Goal: Task Accomplishment & Management: Use online tool/utility

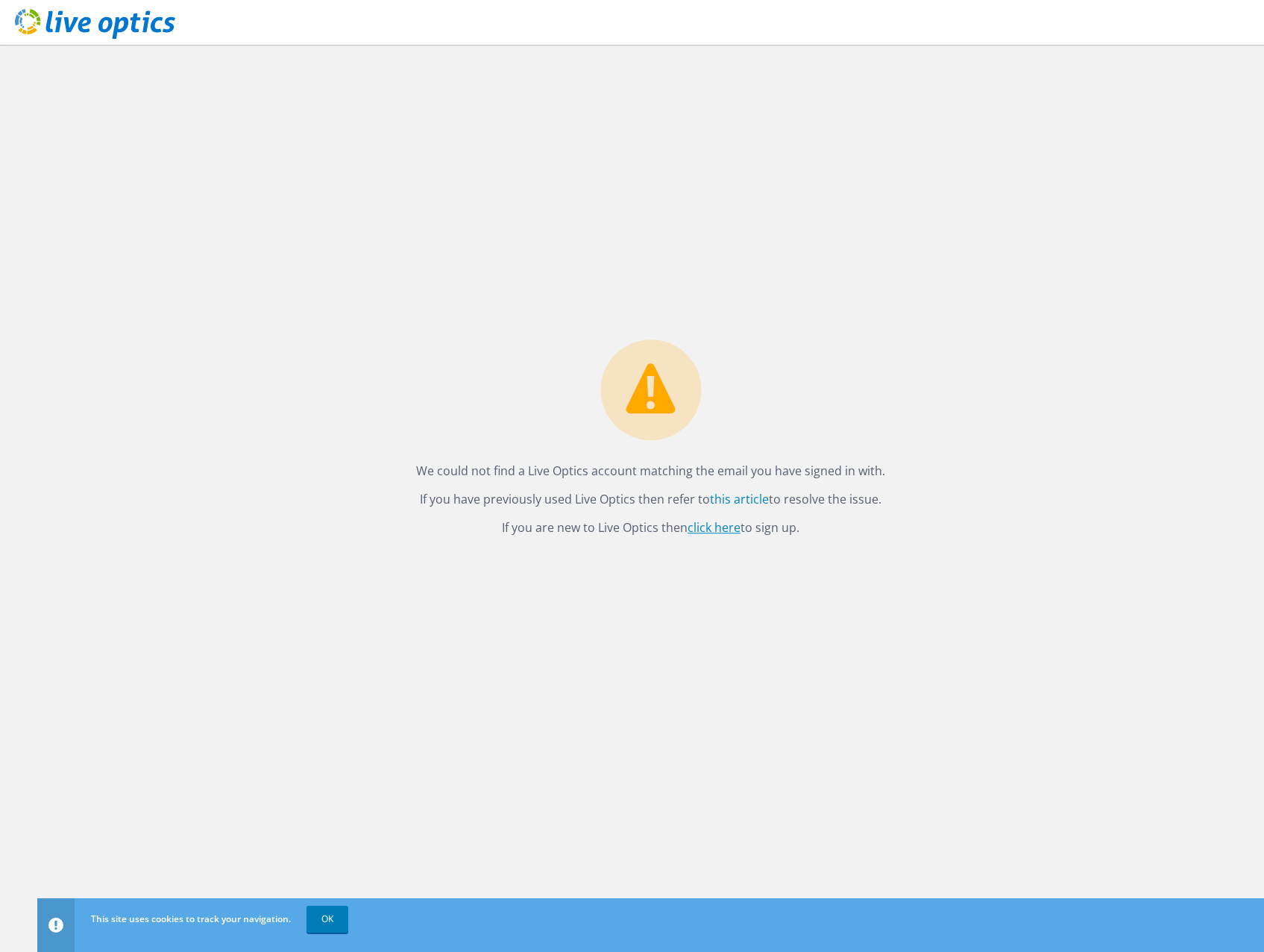
click at [707, 534] on link "click here" at bounding box center [714, 527] width 53 height 17
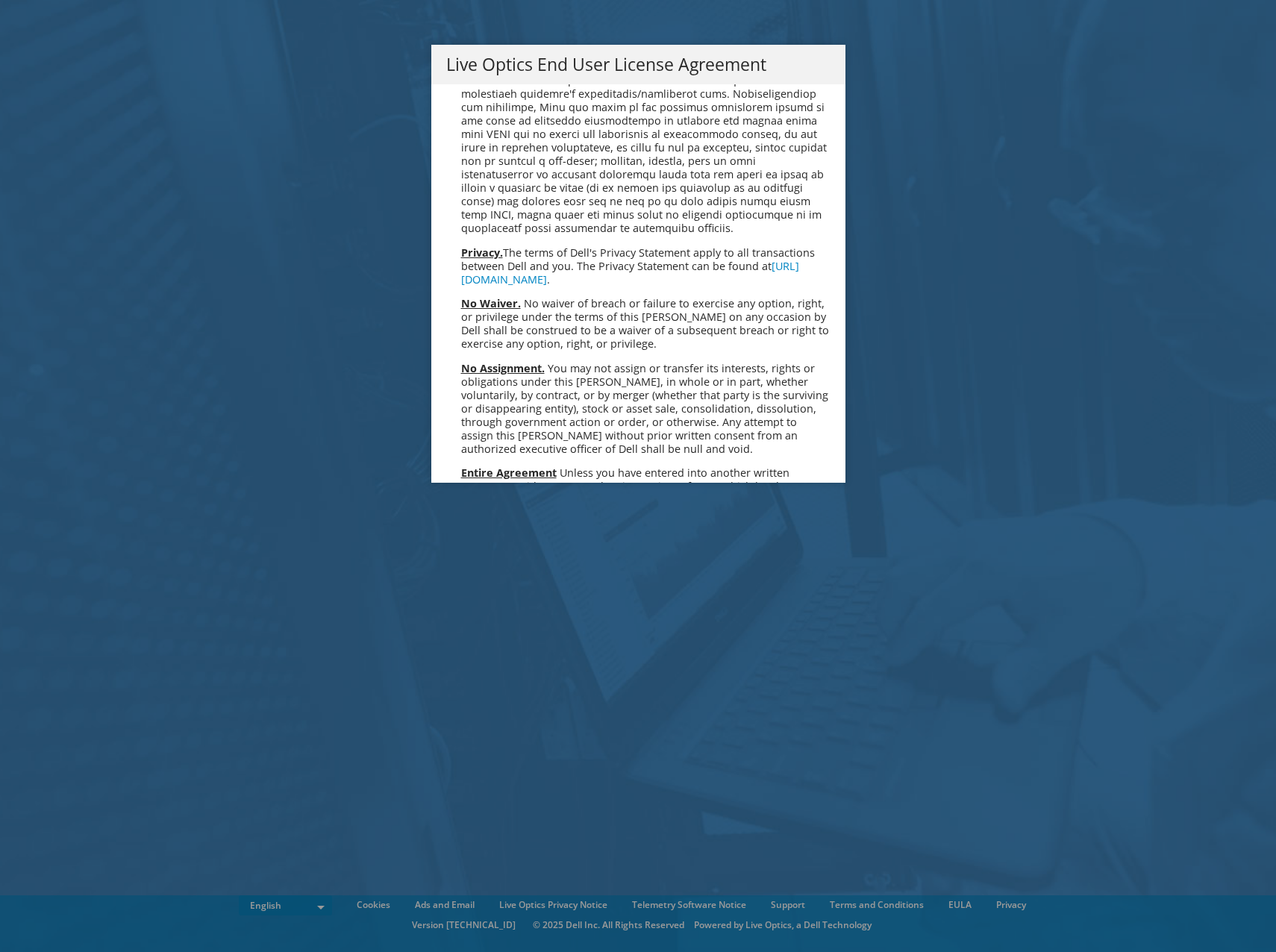
scroll to position [5642, 0]
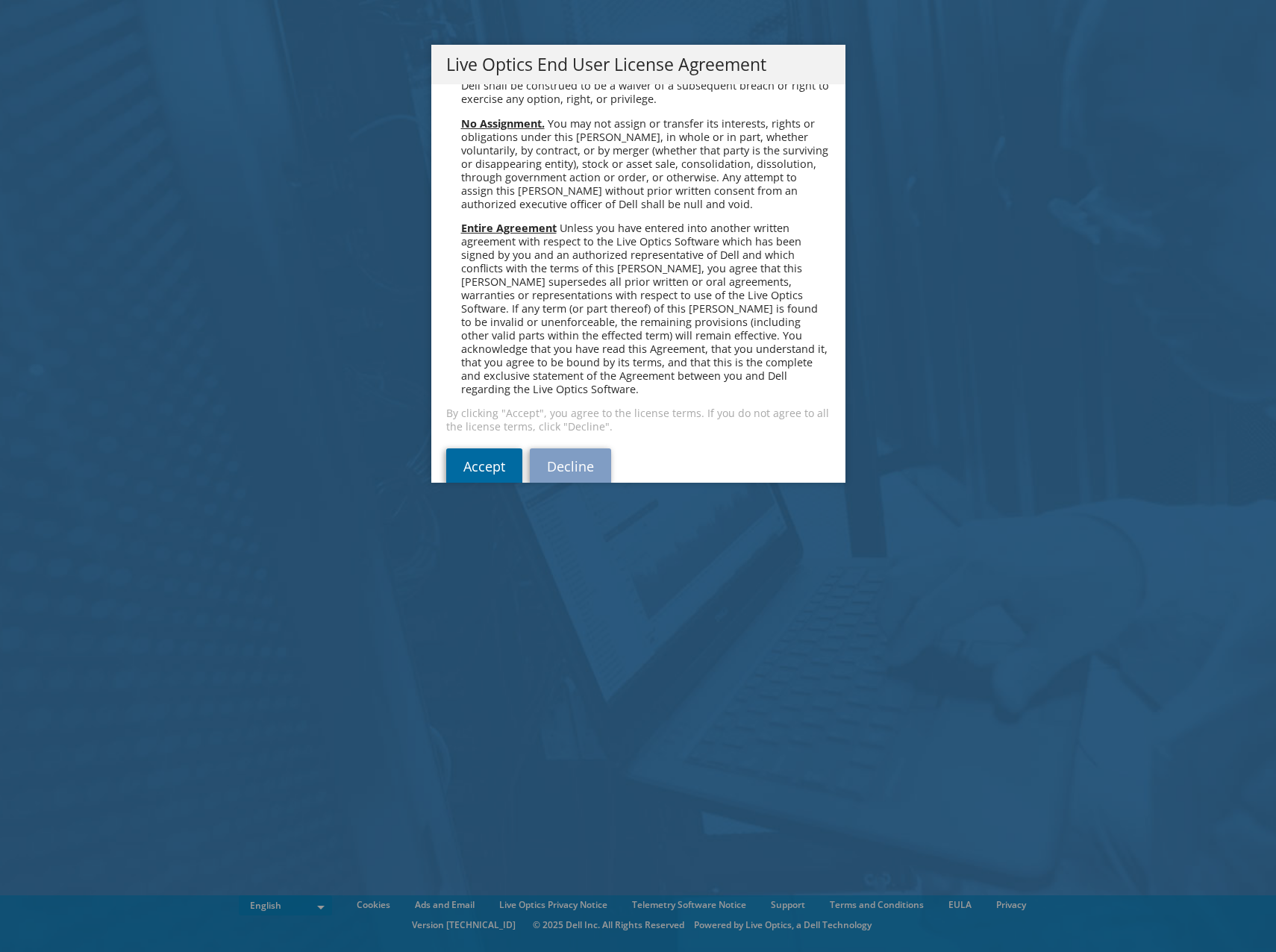
click at [457, 448] on link "Accept" at bounding box center [484, 466] width 76 height 36
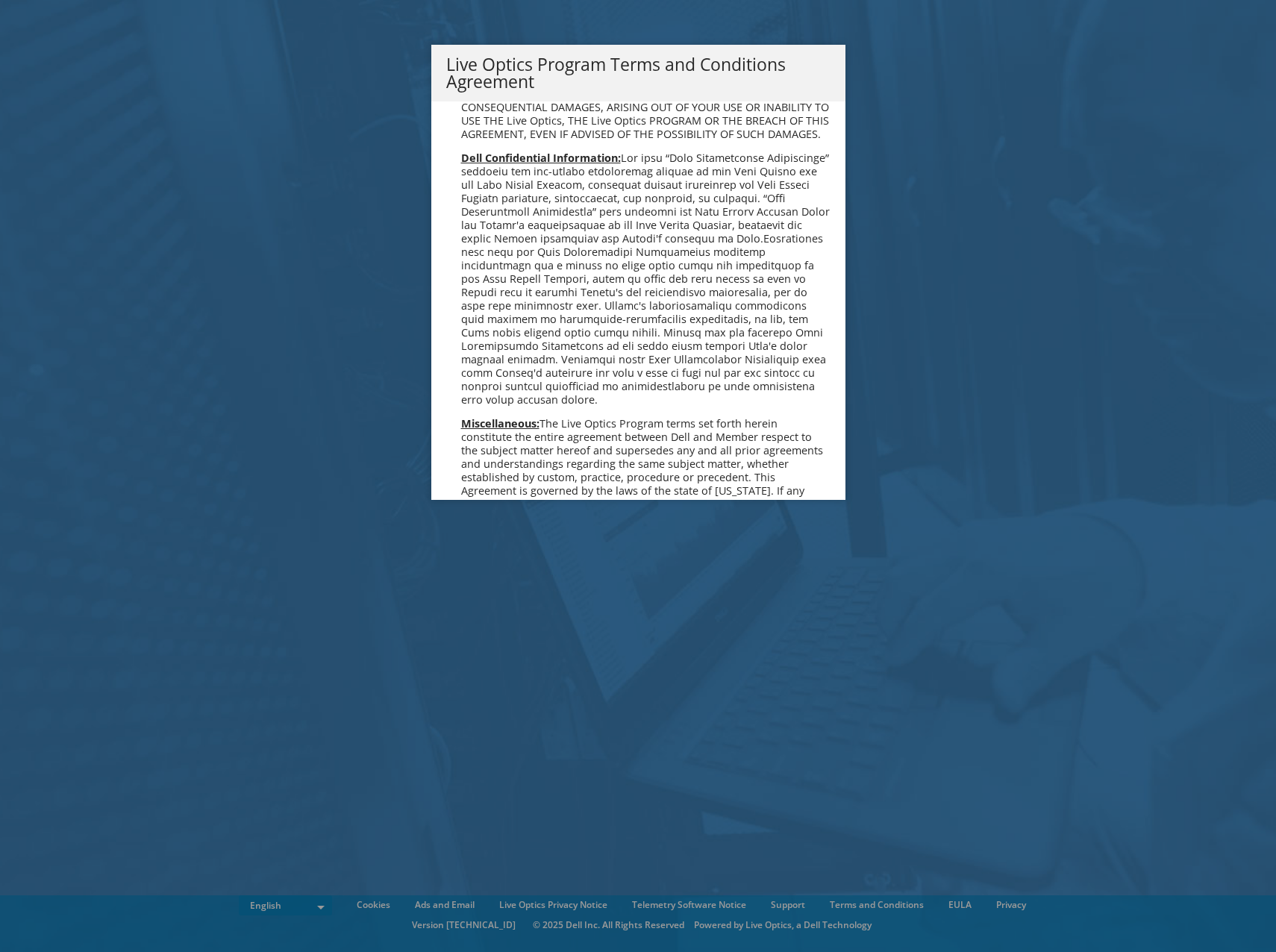
scroll to position [1069, 0]
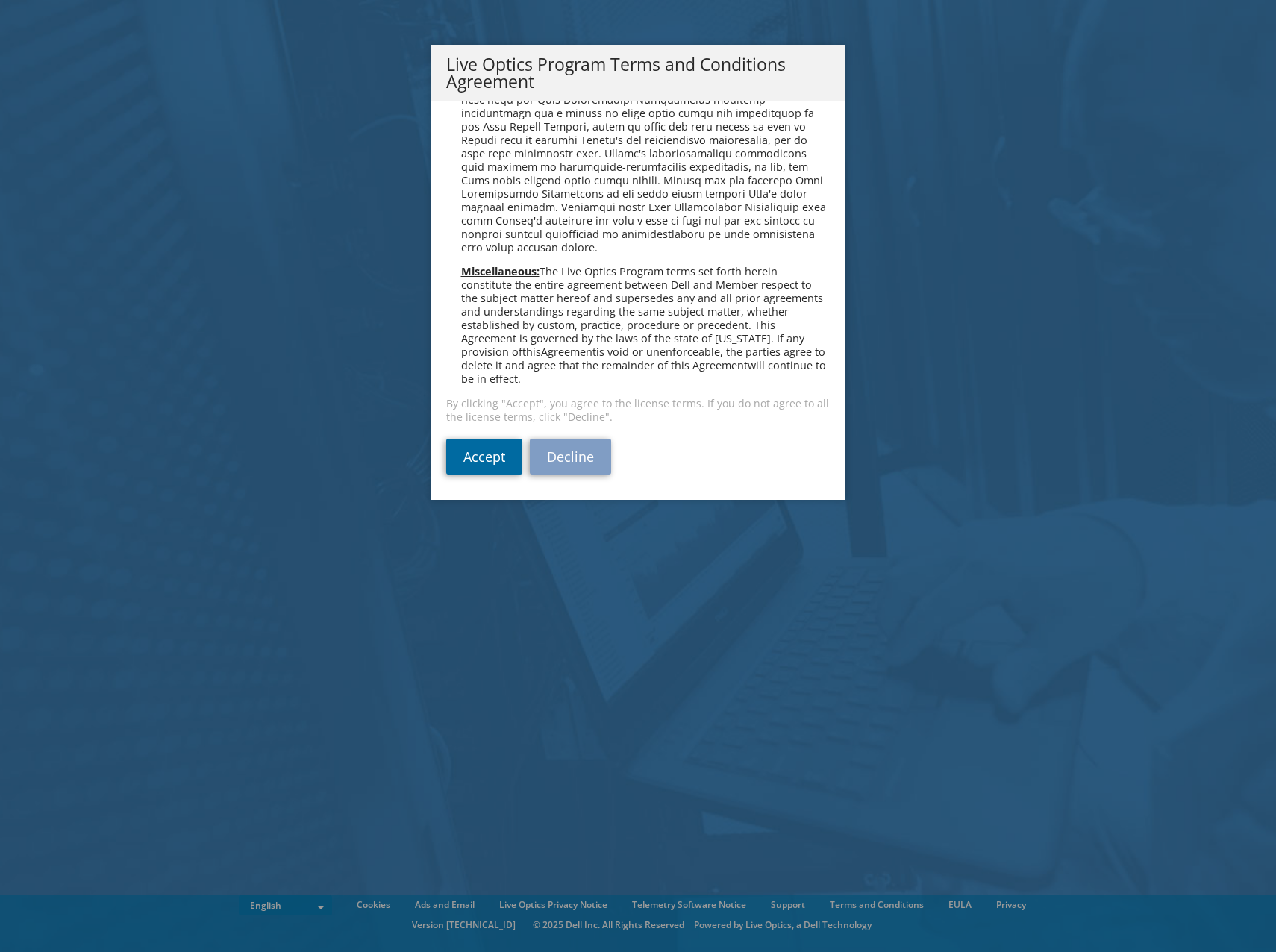
click at [474, 450] on link "Accept" at bounding box center [484, 456] width 76 height 36
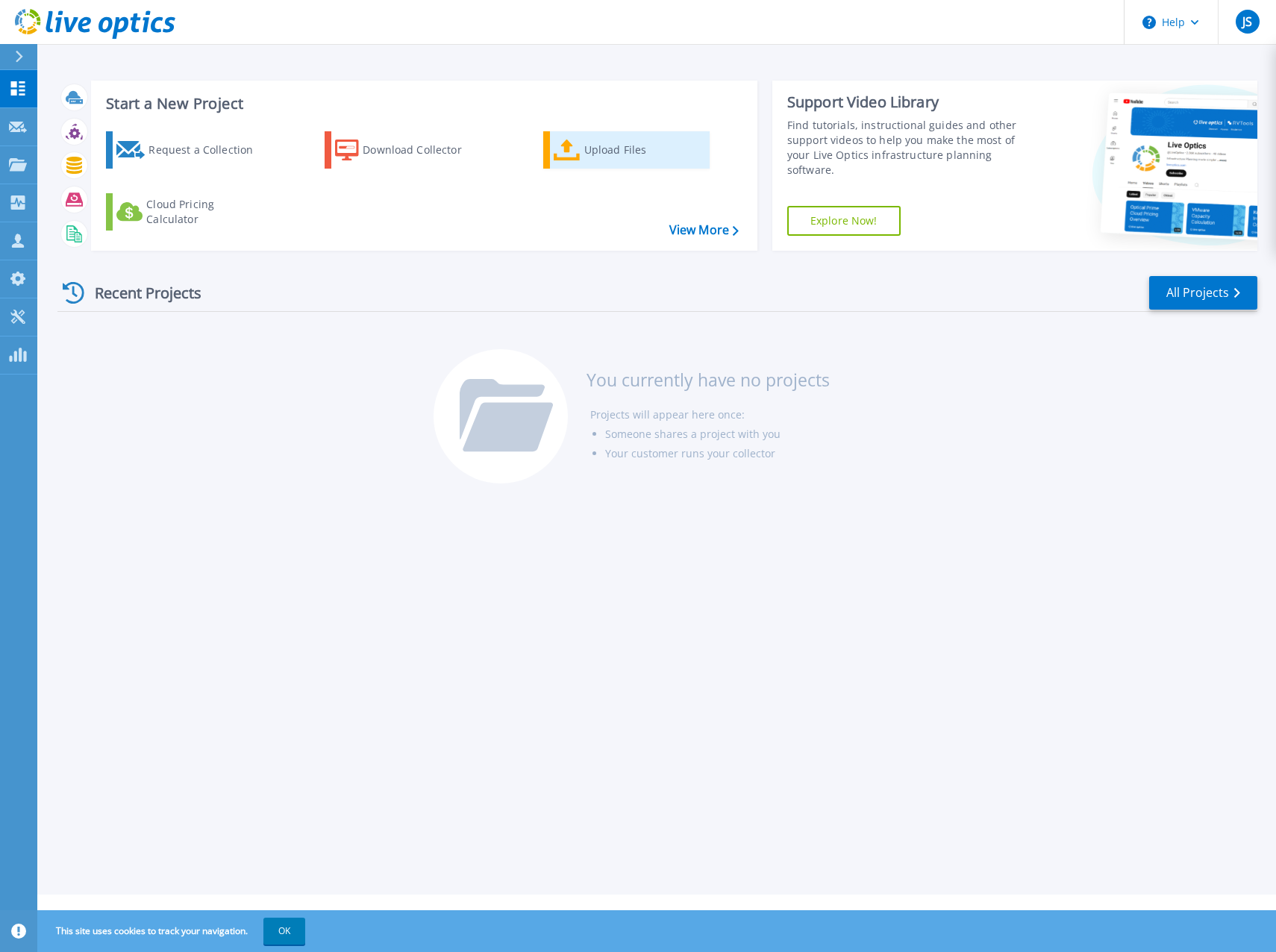
click at [561, 148] on icon at bounding box center [567, 150] width 27 height 21
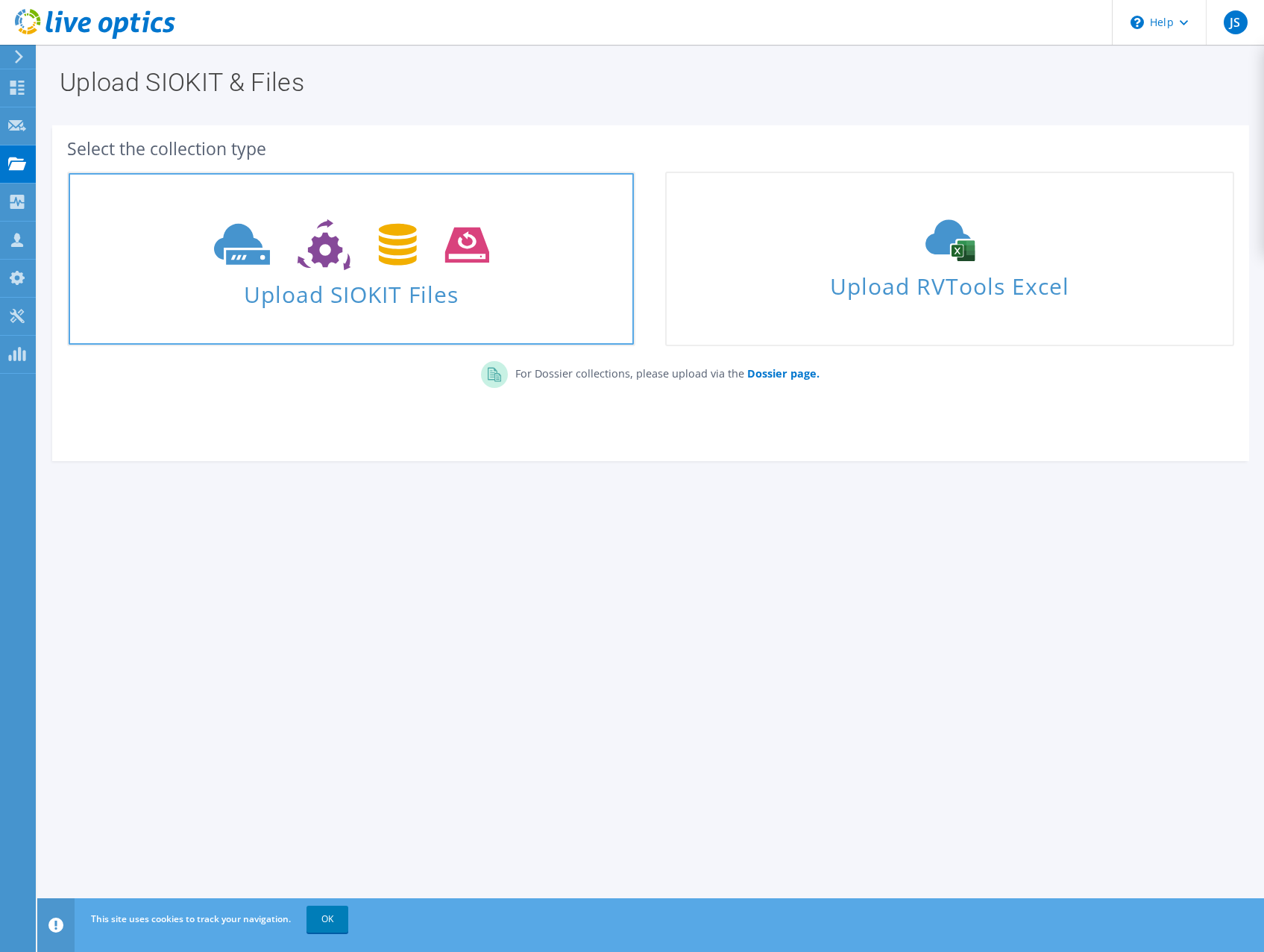
click at [315, 295] on span "Upload SIOKIT Files" at bounding box center [352, 290] width 566 height 32
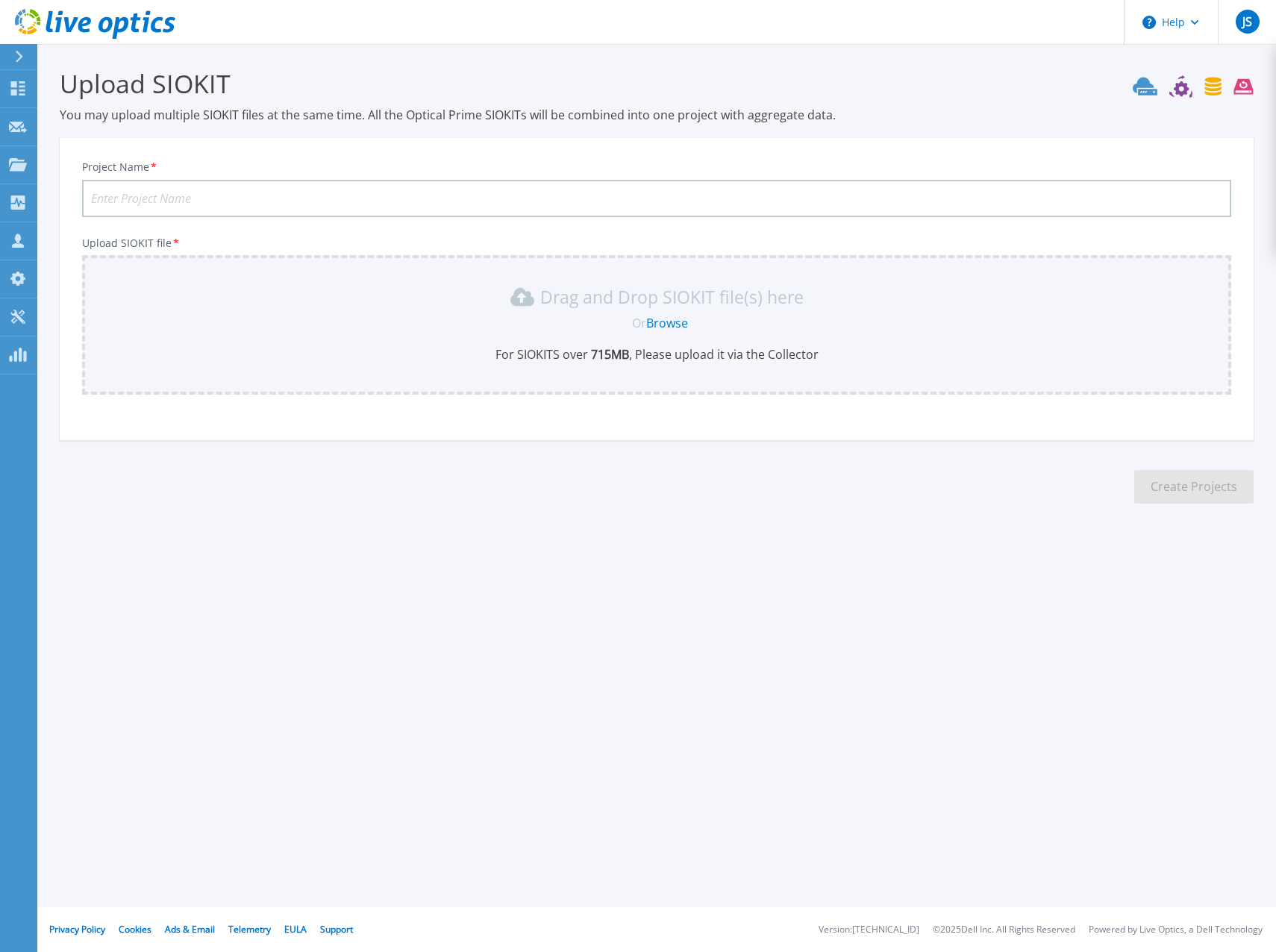
click at [675, 329] on link "Browse" at bounding box center [666, 323] width 42 height 17
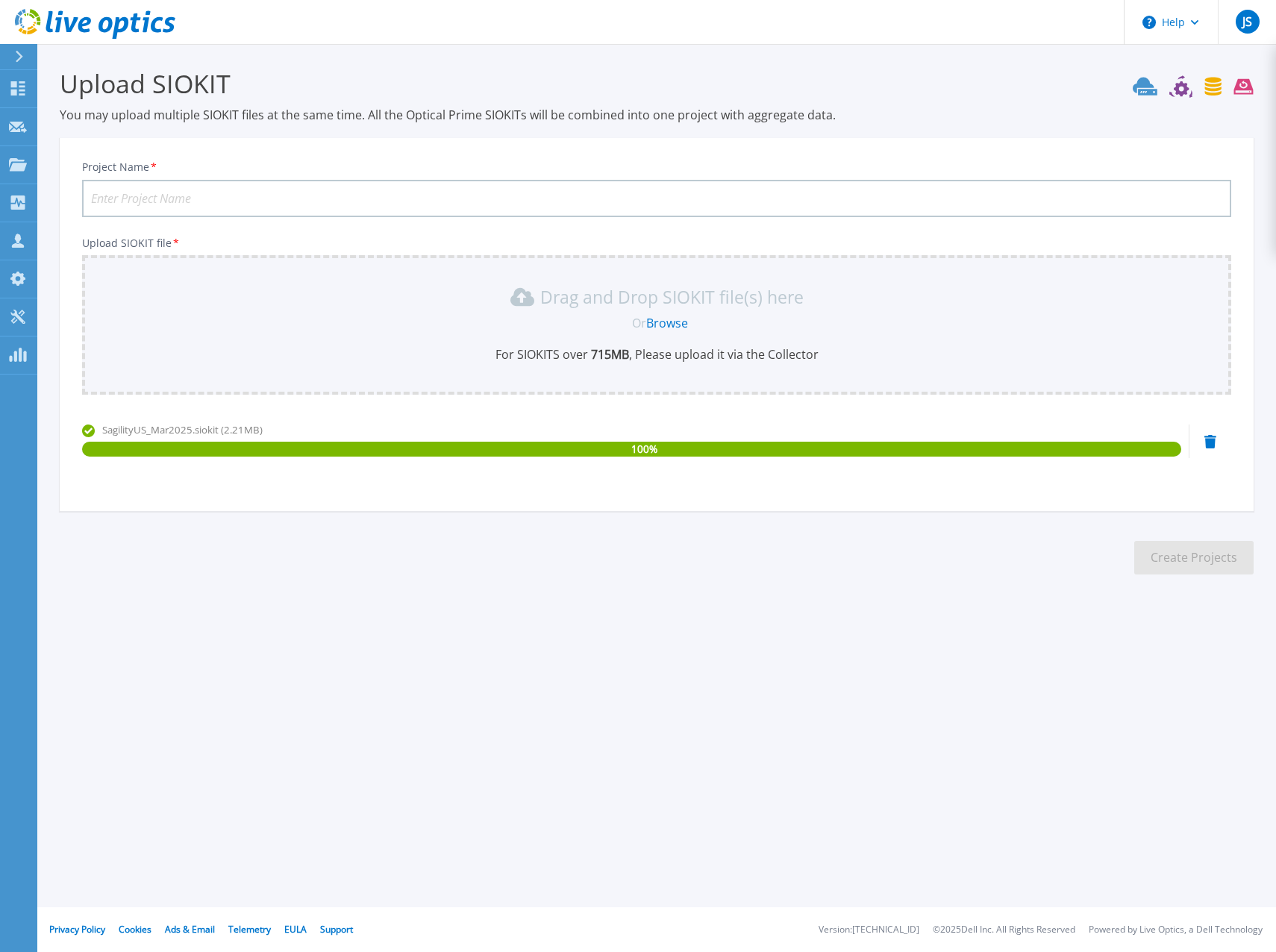
click at [489, 187] on input "Project Name *" at bounding box center [656, 198] width 1150 height 37
click at [486, 203] on input "Project Name *" at bounding box center [656, 198] width 1150 height 37
type input "[DATE] Sagility"
click at [1165, 566] on button "Create Projects" at bounding box center [1193, 557] width 120 height 34
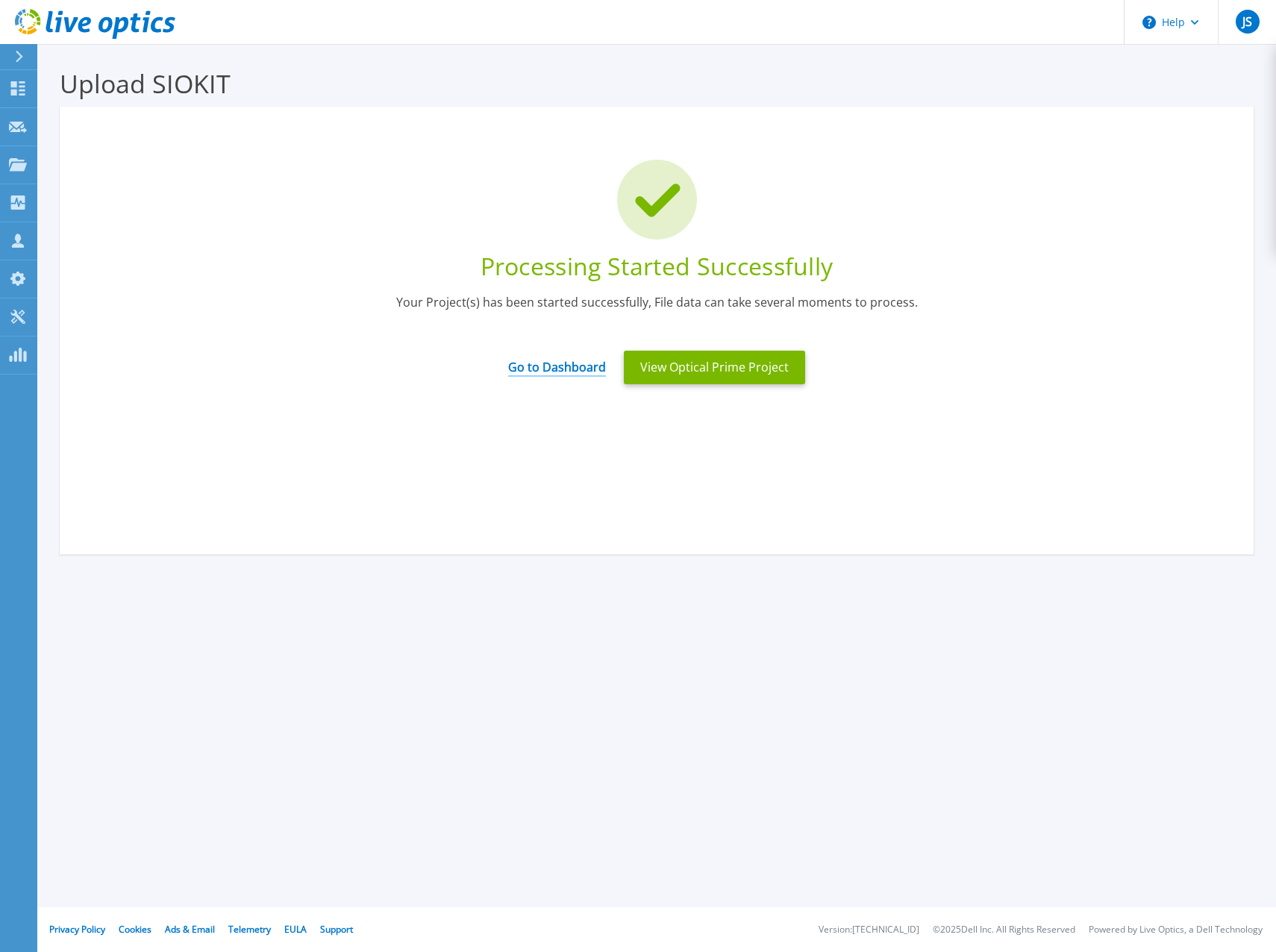
click at [559, 371] on link "Go to Dashboard" at bounding box center [556, 363] width 98 height 29
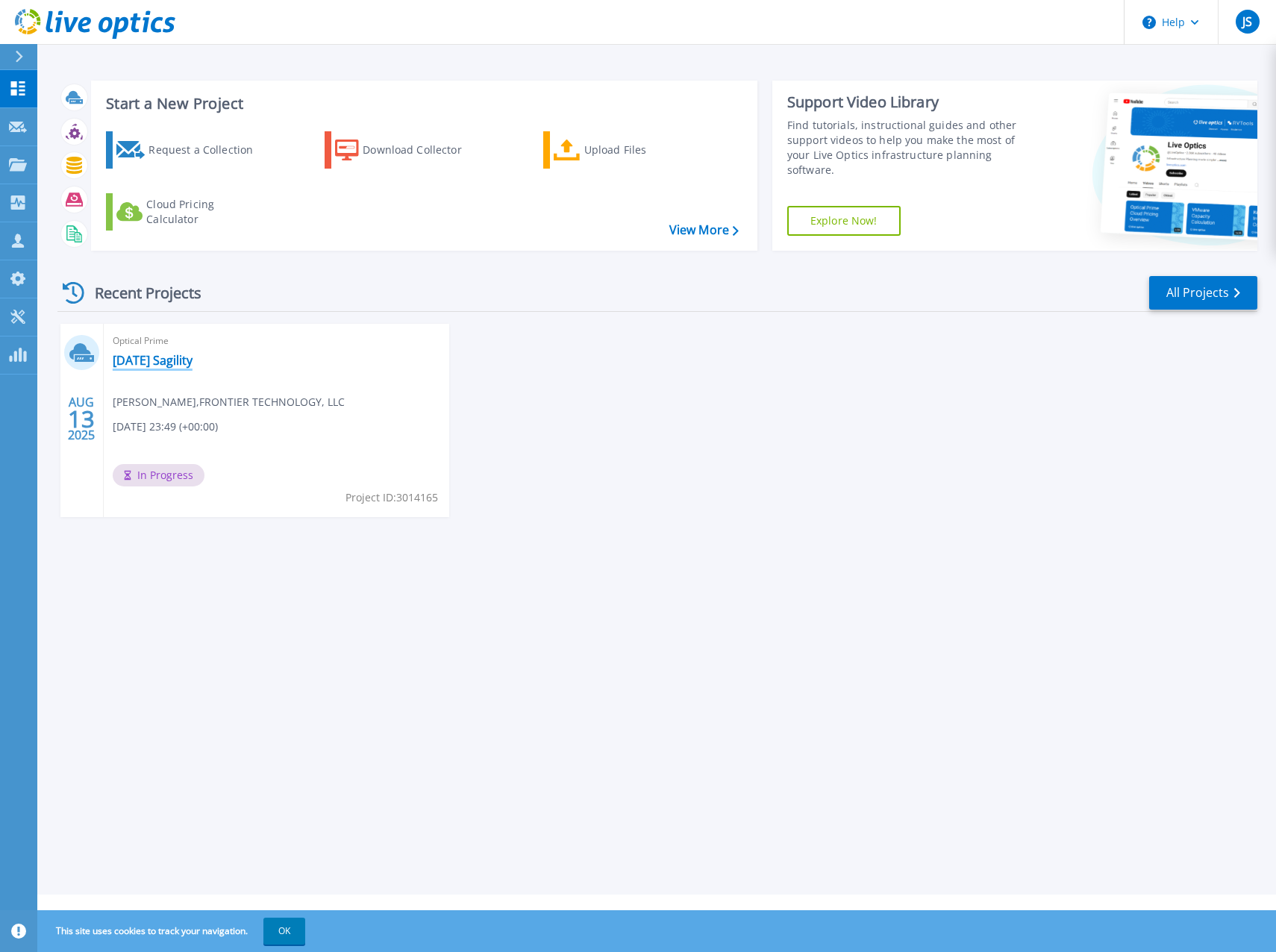
click at [161, 362] on link "[DATE] Sagility" at bounding box center [153, 360] width 80 height 15
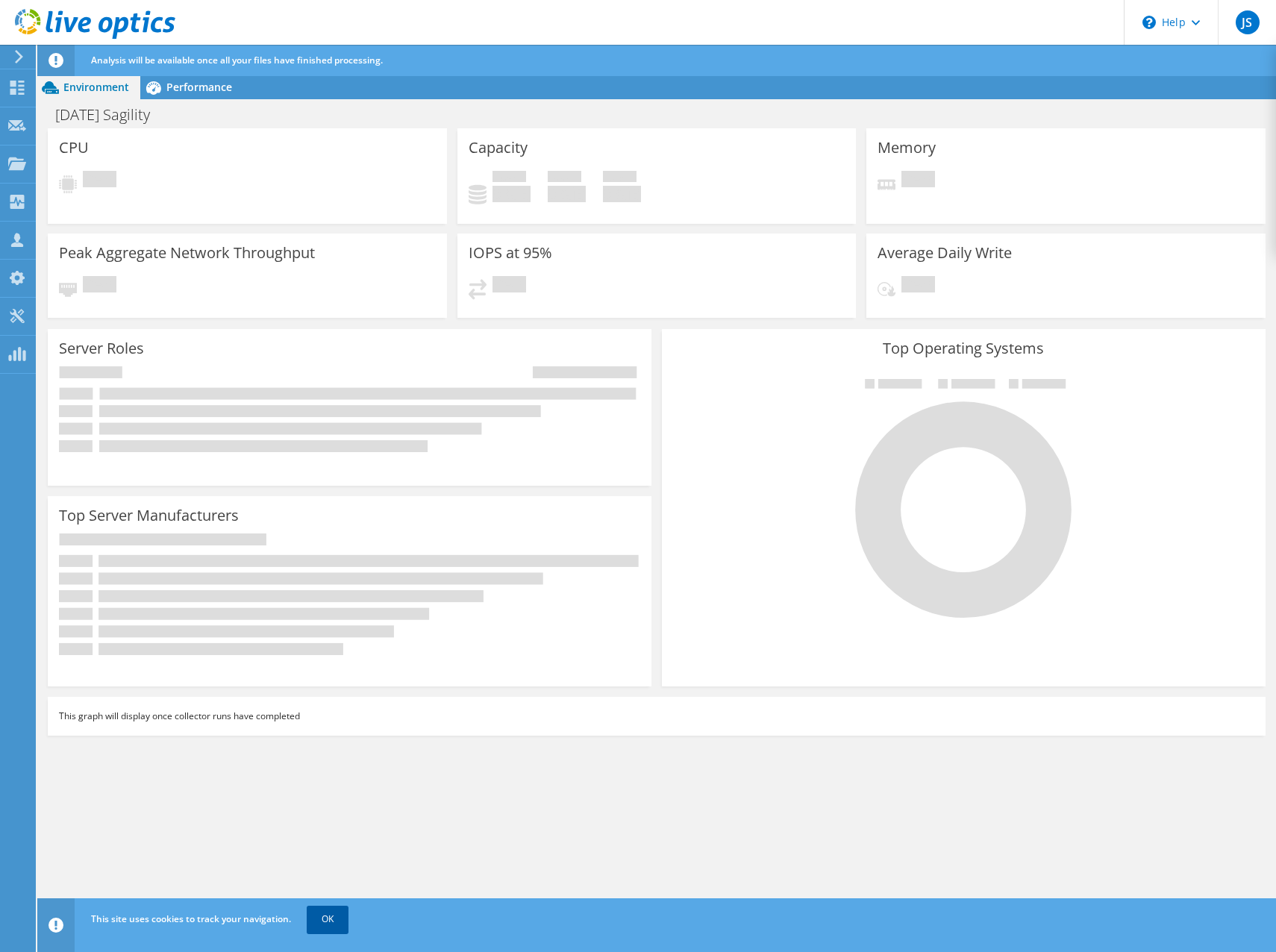
click at [327, 927] on link "OK" at bounding box center [327, 919] width 42 height 27
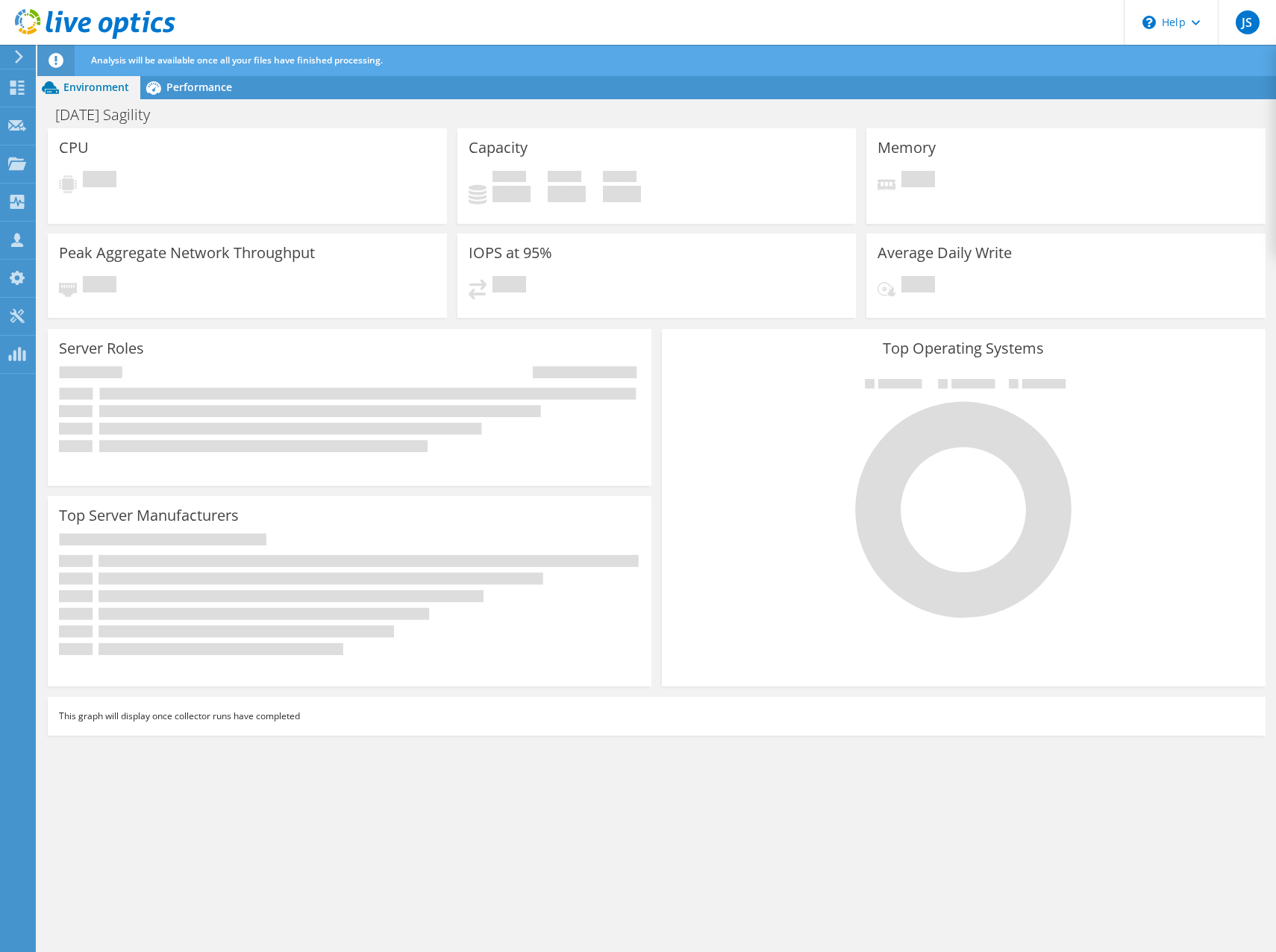
click at [20, 55] on use at bounding box center [18, 56] width 8 height 14
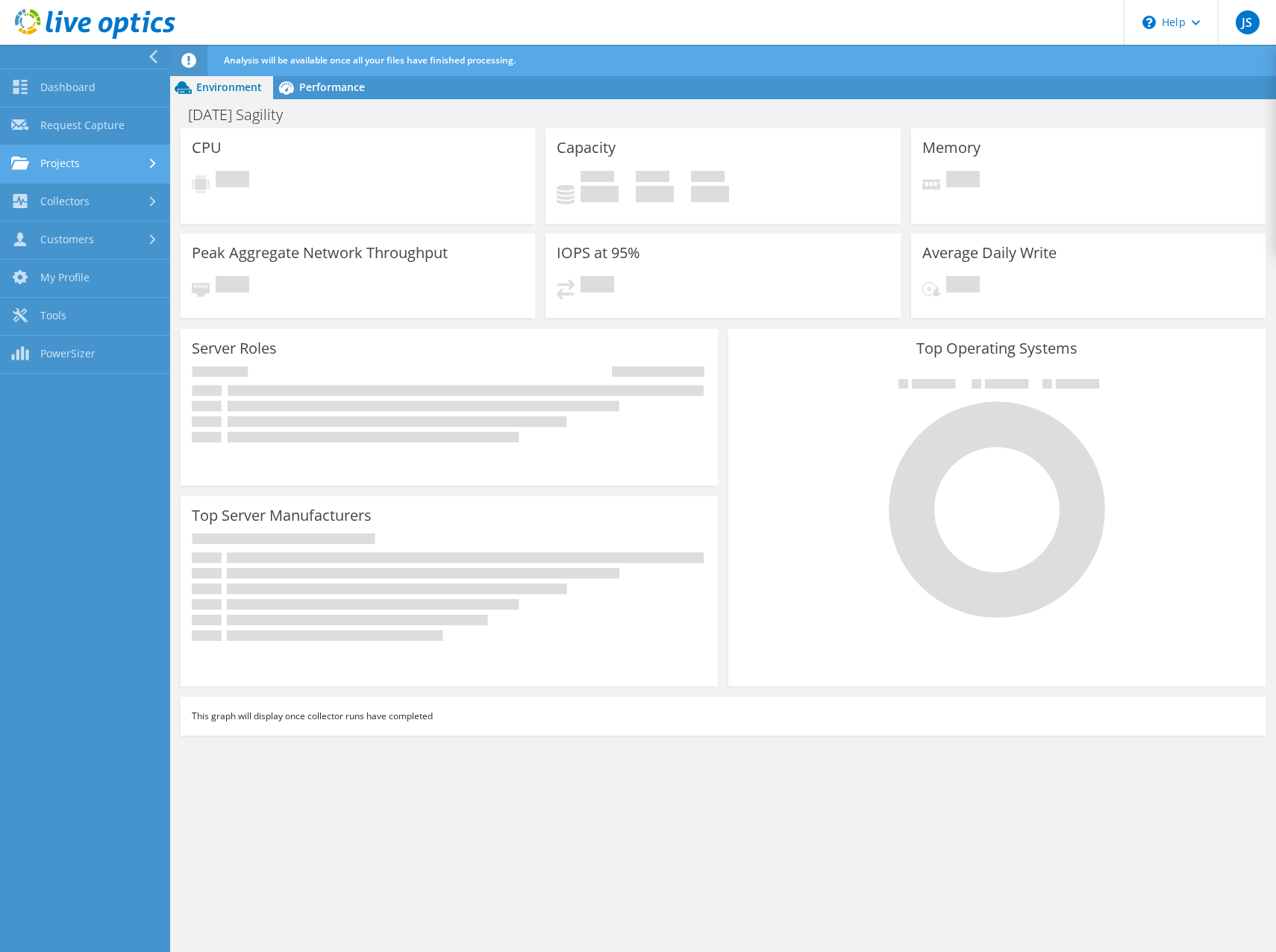
click at [104, 170] on link "Projects" at bounding box center [85, 164] width 170 height 38
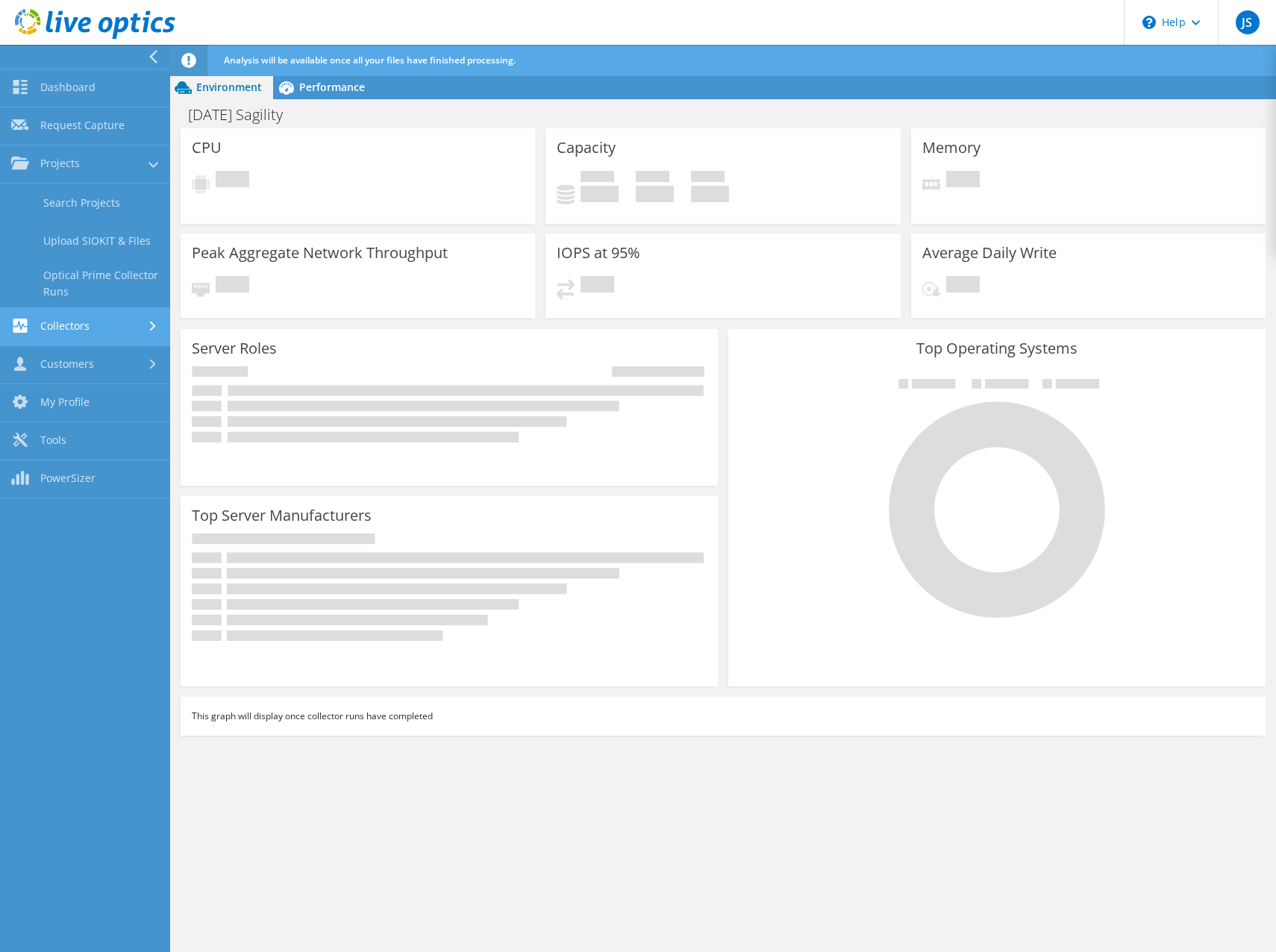
click at [90, 336] on link "Collectors" at bounding box center [85, 327] width 170 height 38
click at [88, 375] on link "Customers" at bounding box center [85, 365] width 170 height 38
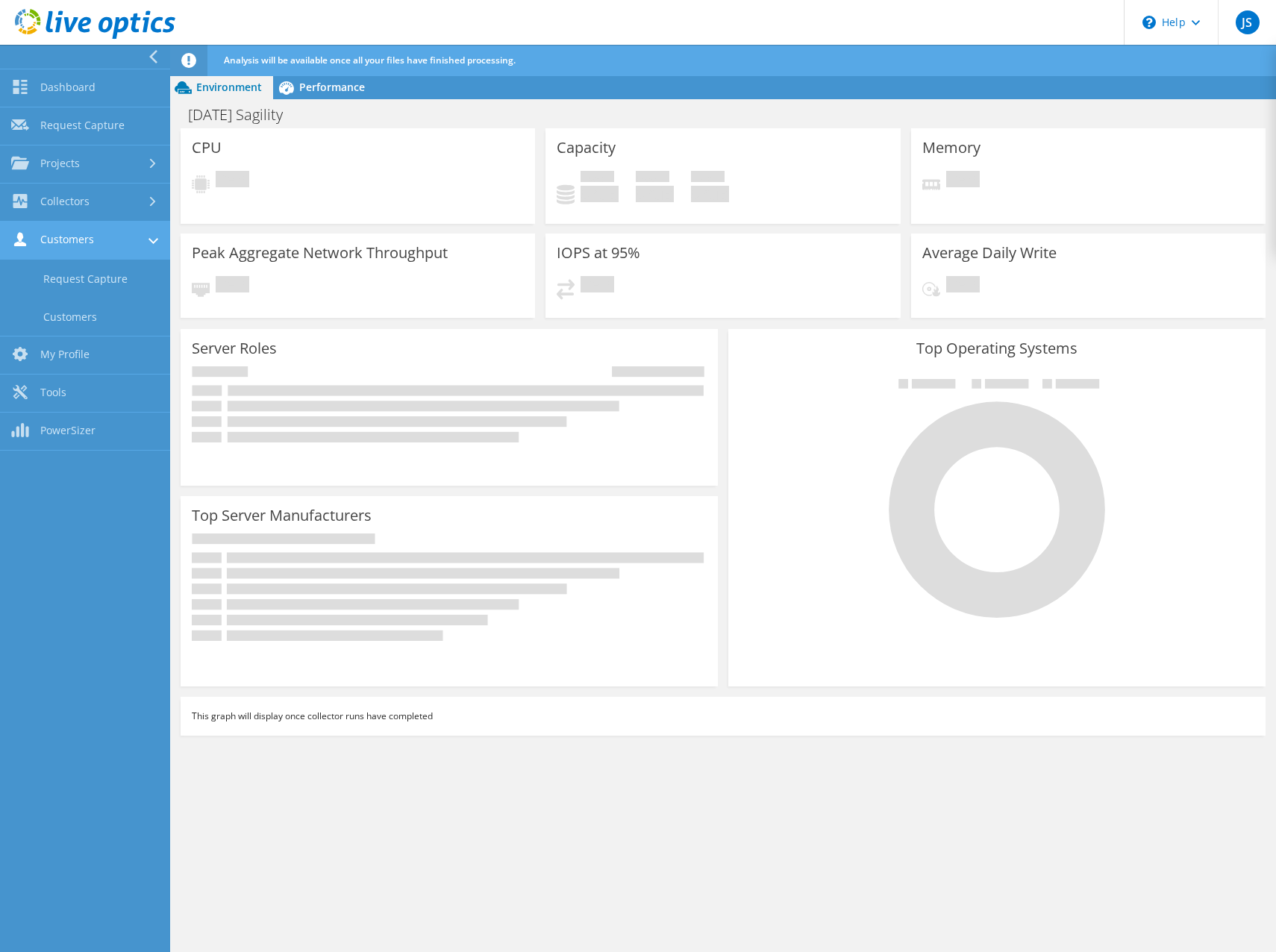
click at [101, 247] on link "Customers" at bounding box center [85, 240] width 170 height 38
click at [99, 91] on link "Dashboard" at bounding box center [85, 88] width 170 height 38
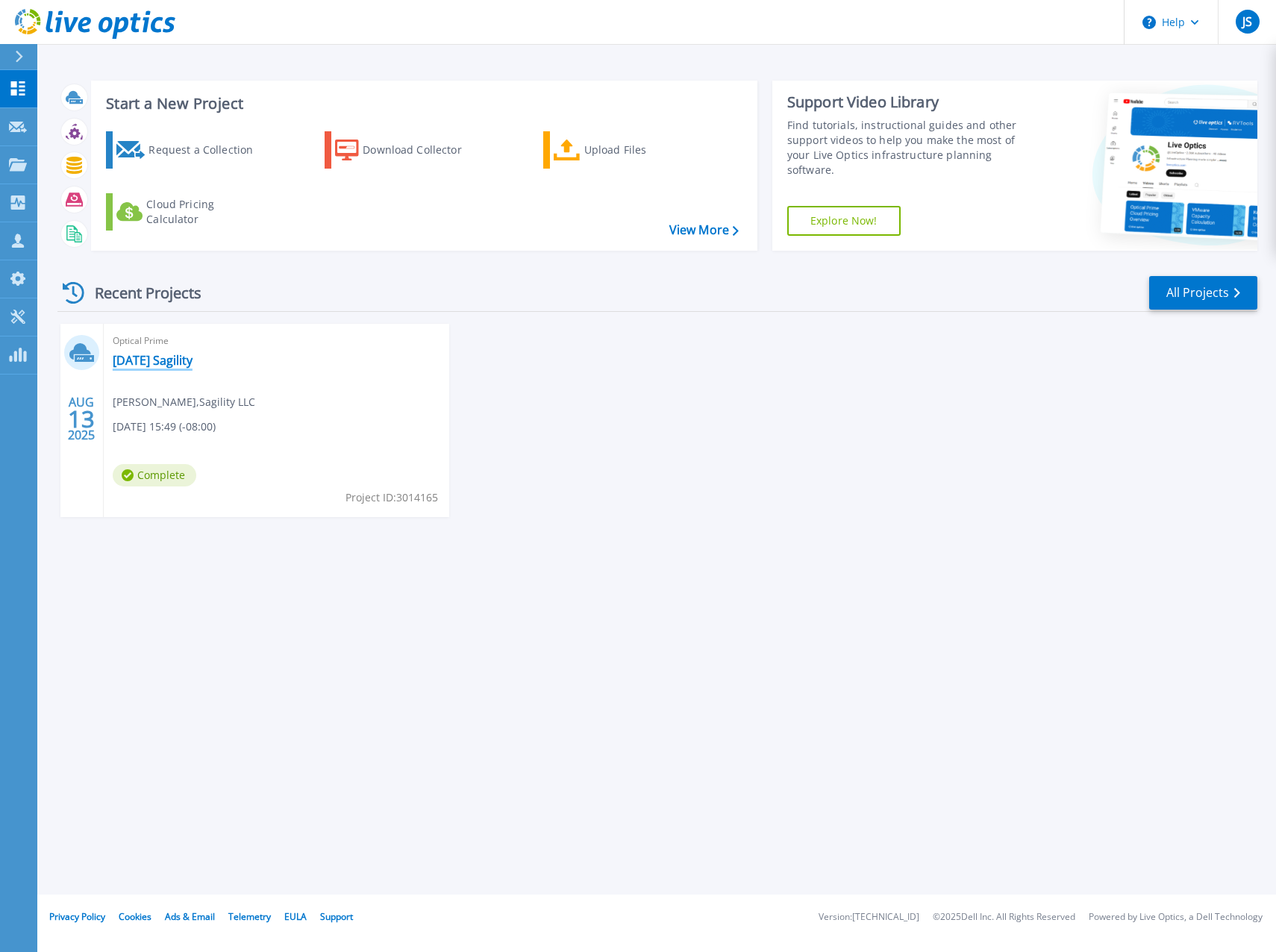
click at [173, 358] on link "[DATE] Sagility" at bounding box center [153, 360] width 80 height 15
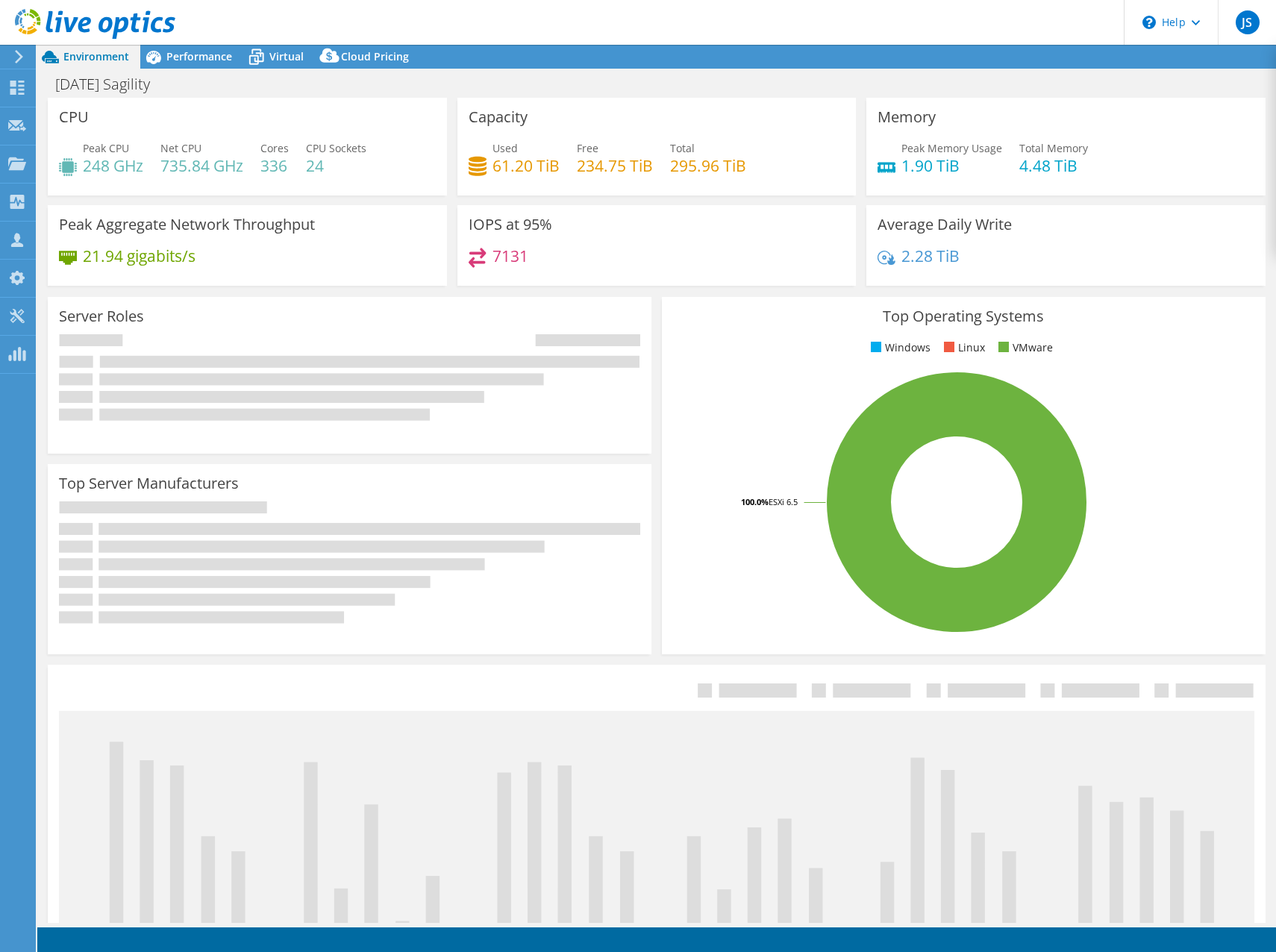
select select "USD"
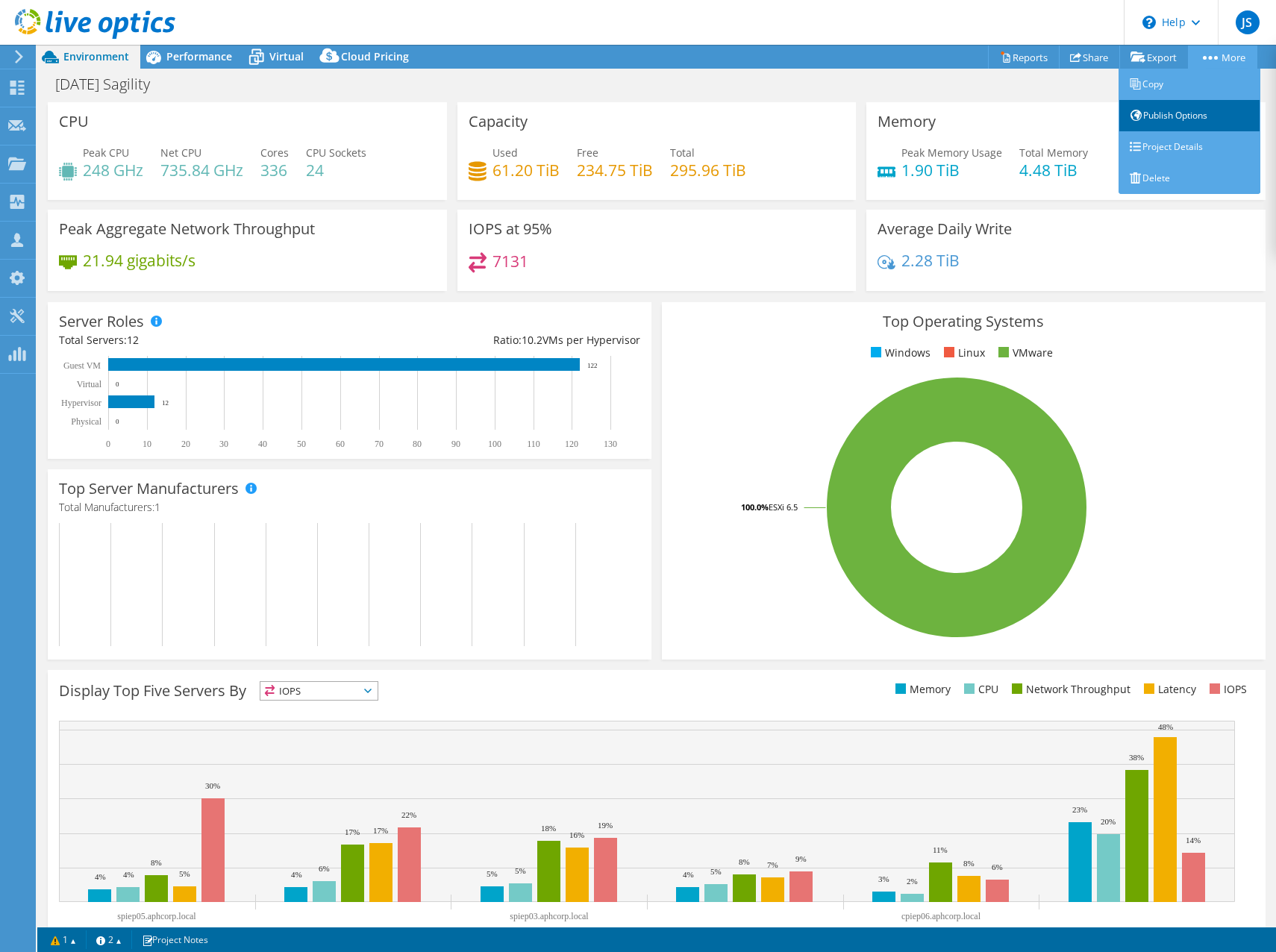
click at [1183, 117] on link "Publish Options" at bounding box center [1189, 116] width 142 height 31
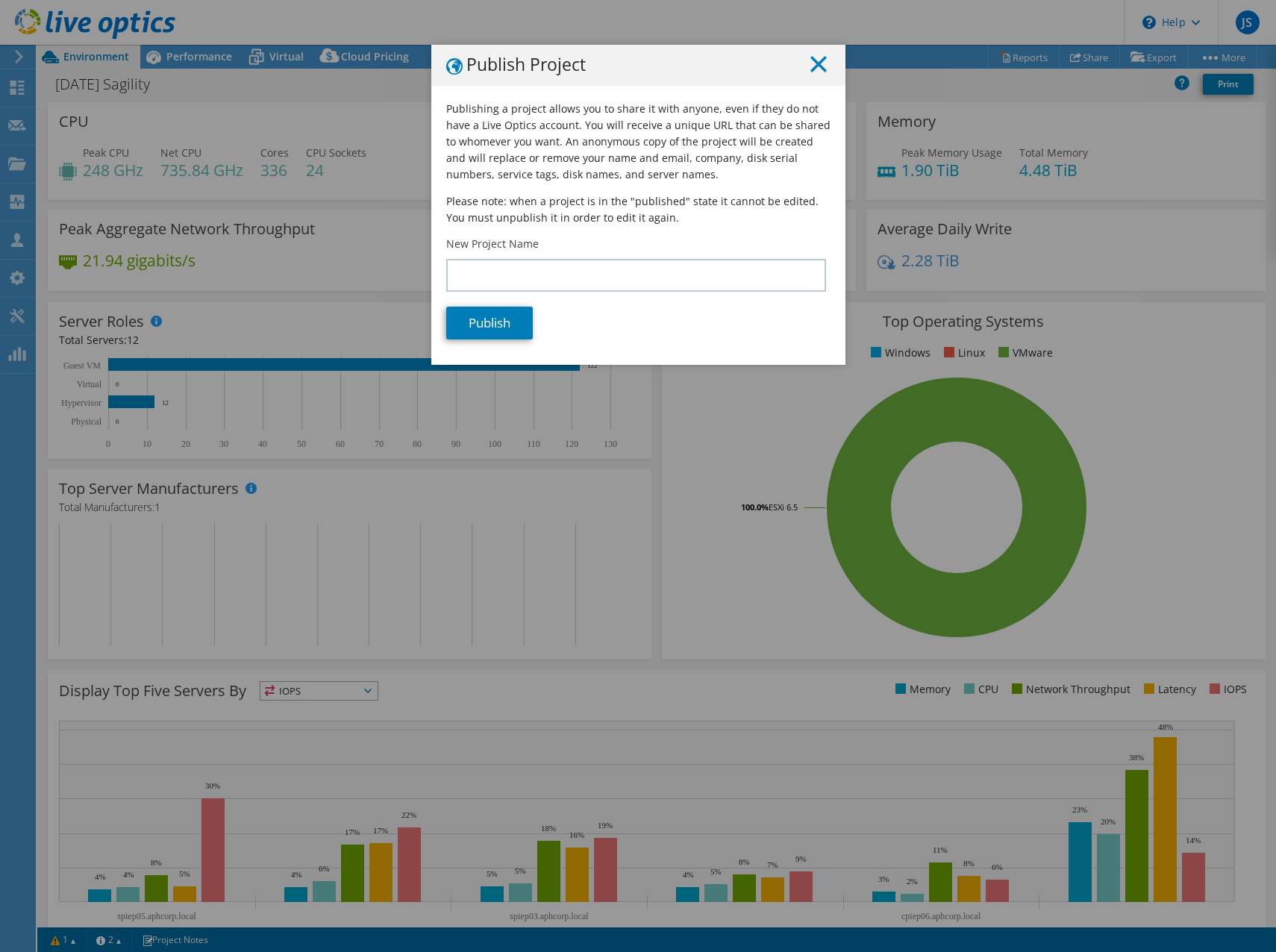
click at [810, 62] on icon at bounding box center [818, 64] width 17 height 17
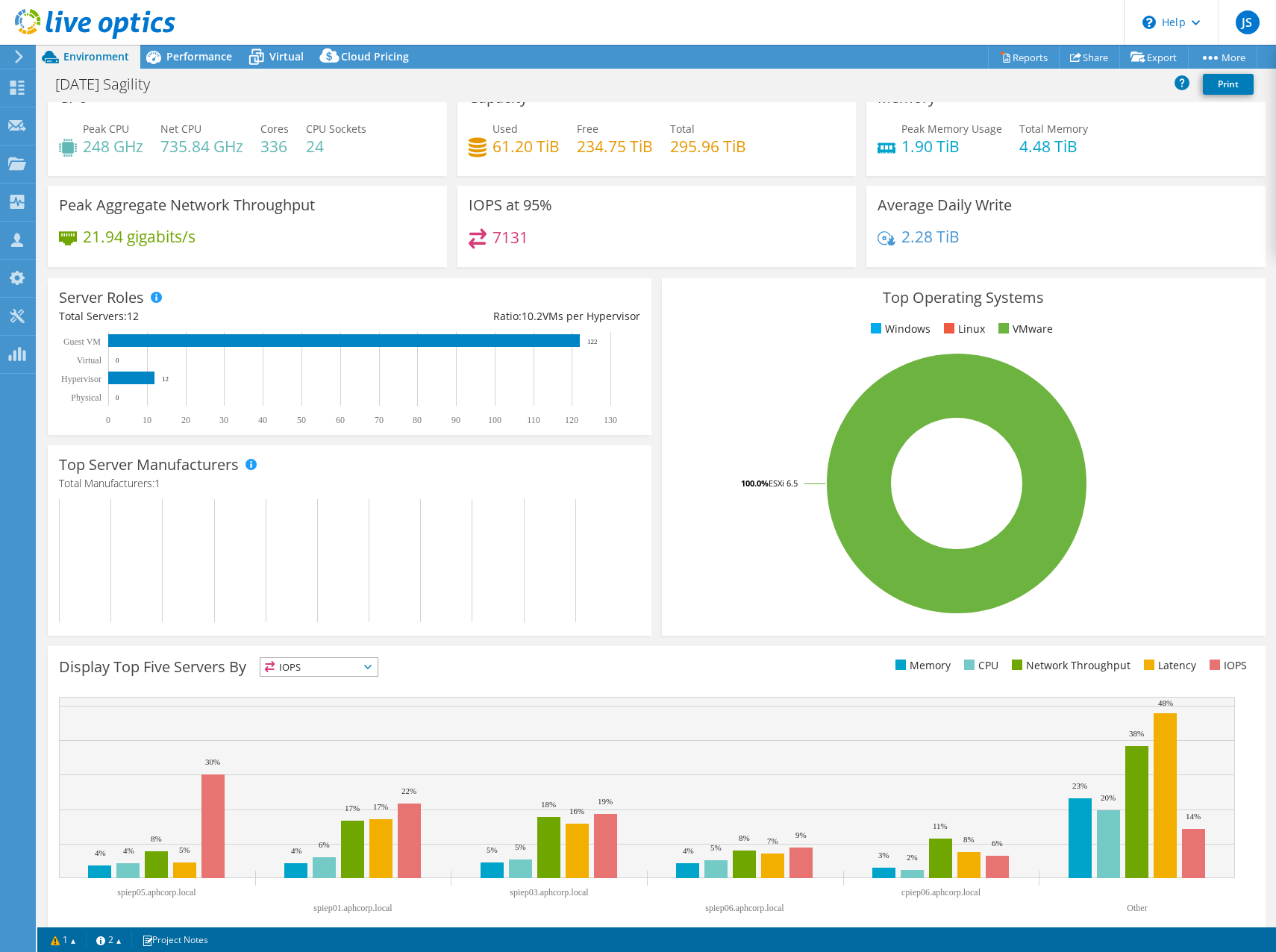
scroll to position [44, 0]
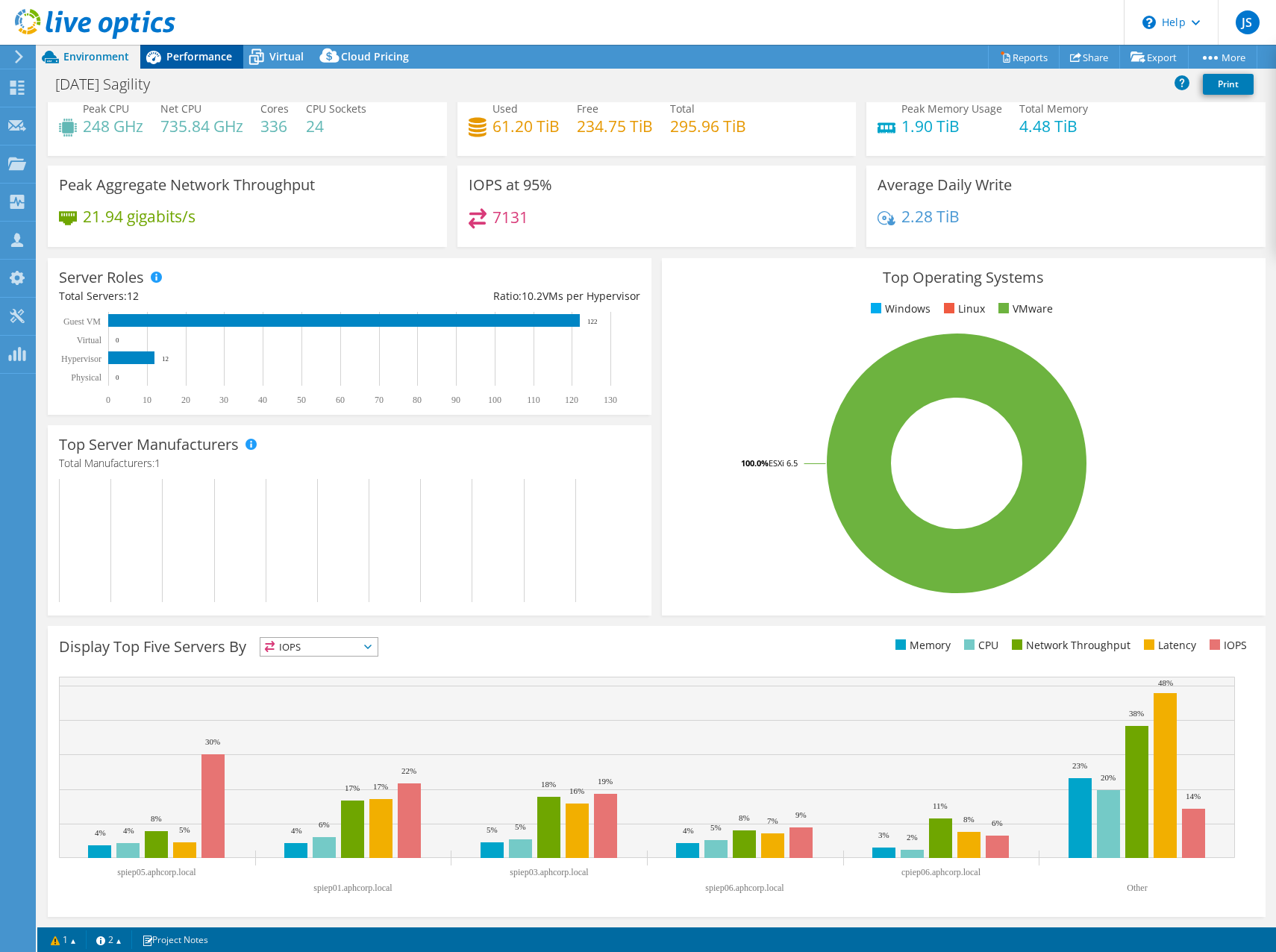
click at [185, 56] on span "Performance" at bounding box center [199, 56] width 66 height 15
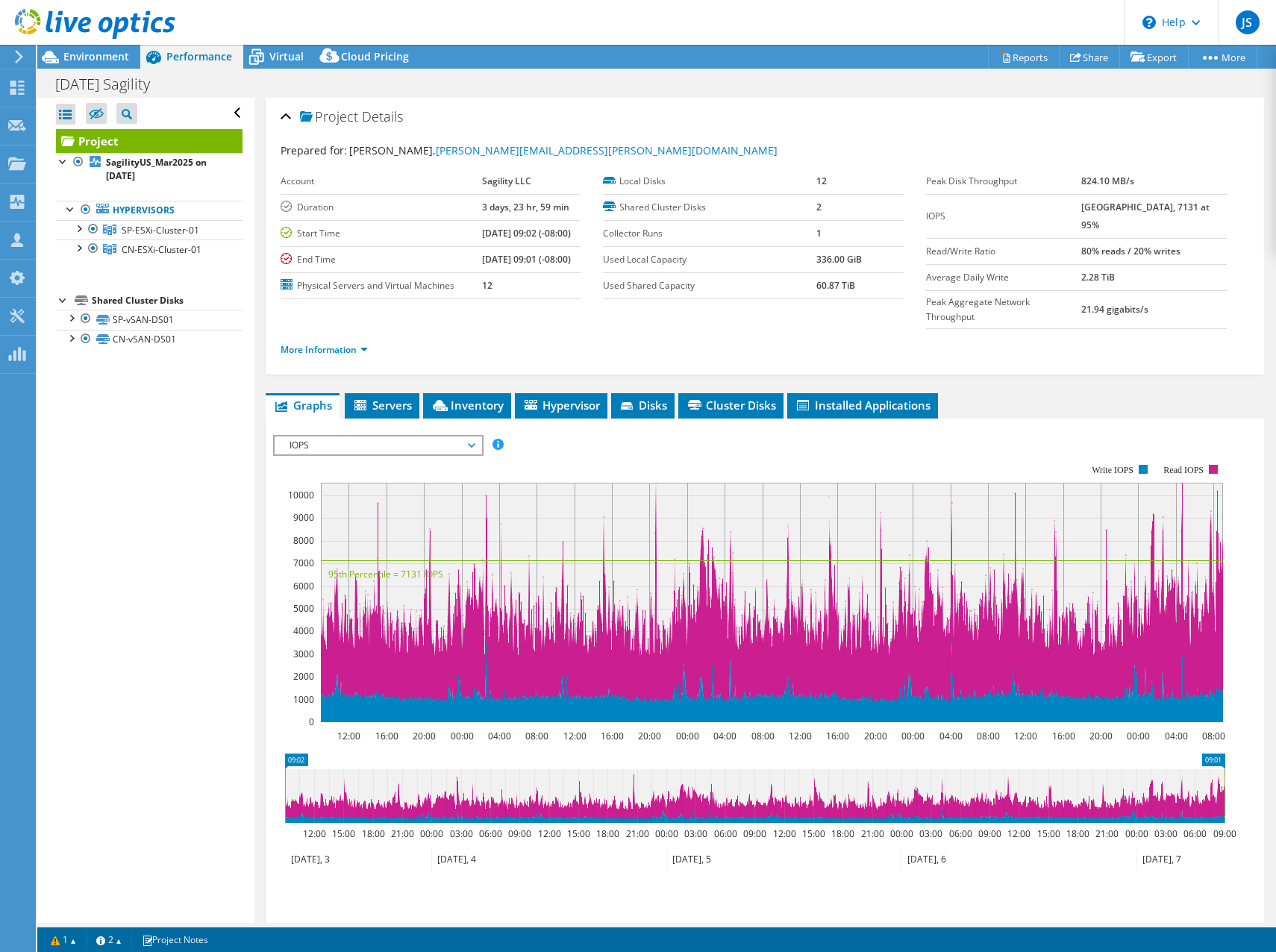
scroll to position [0, 0]
click at [152, 231] on span "SP-ESXi-Cluster-01" at bounding box center [160, 229] width 78 height 13
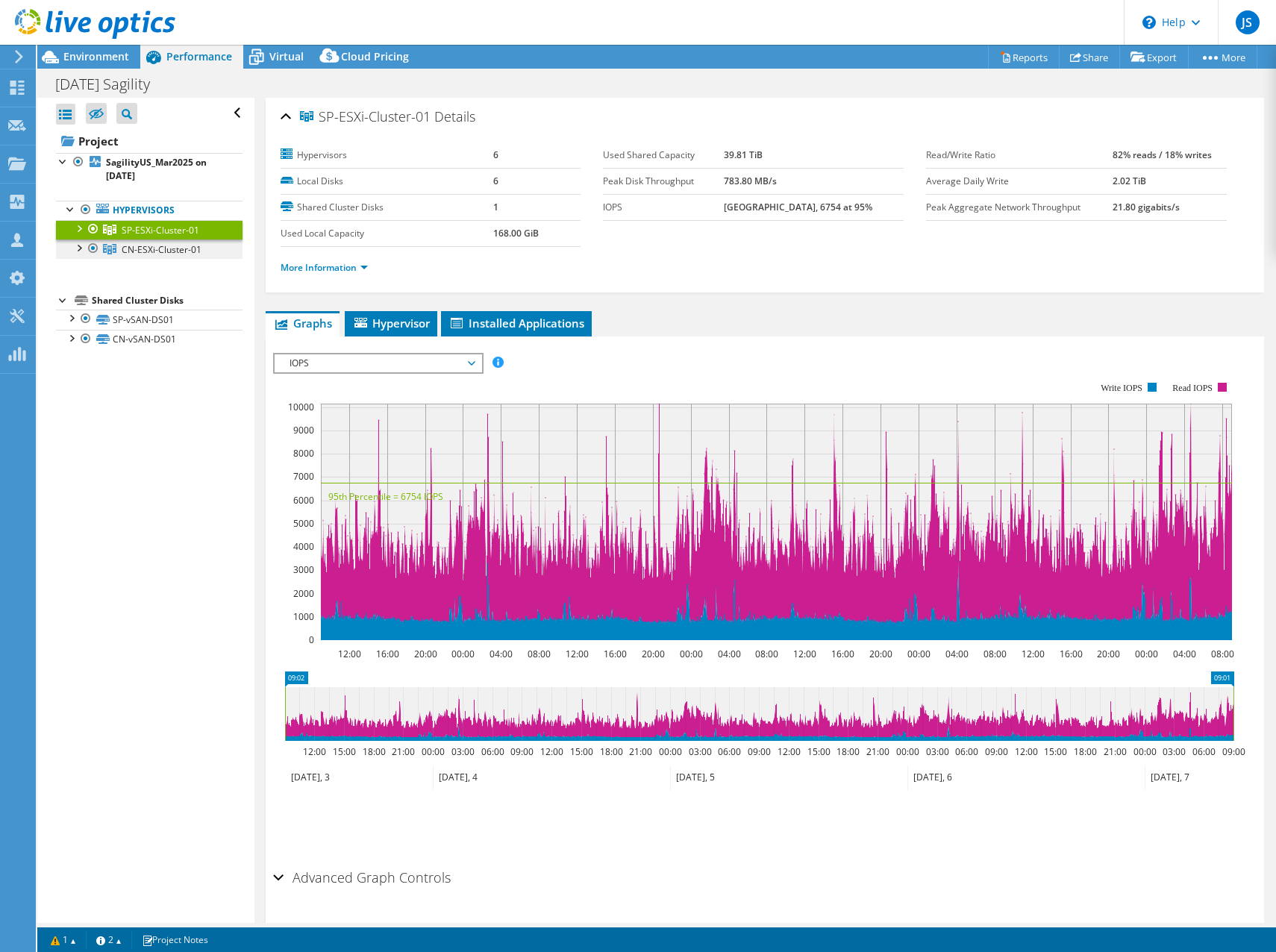
click at [153, 236] on span "CN-ESXi-Cluster-01" at bounding box center [160, 229] width 78 height 13
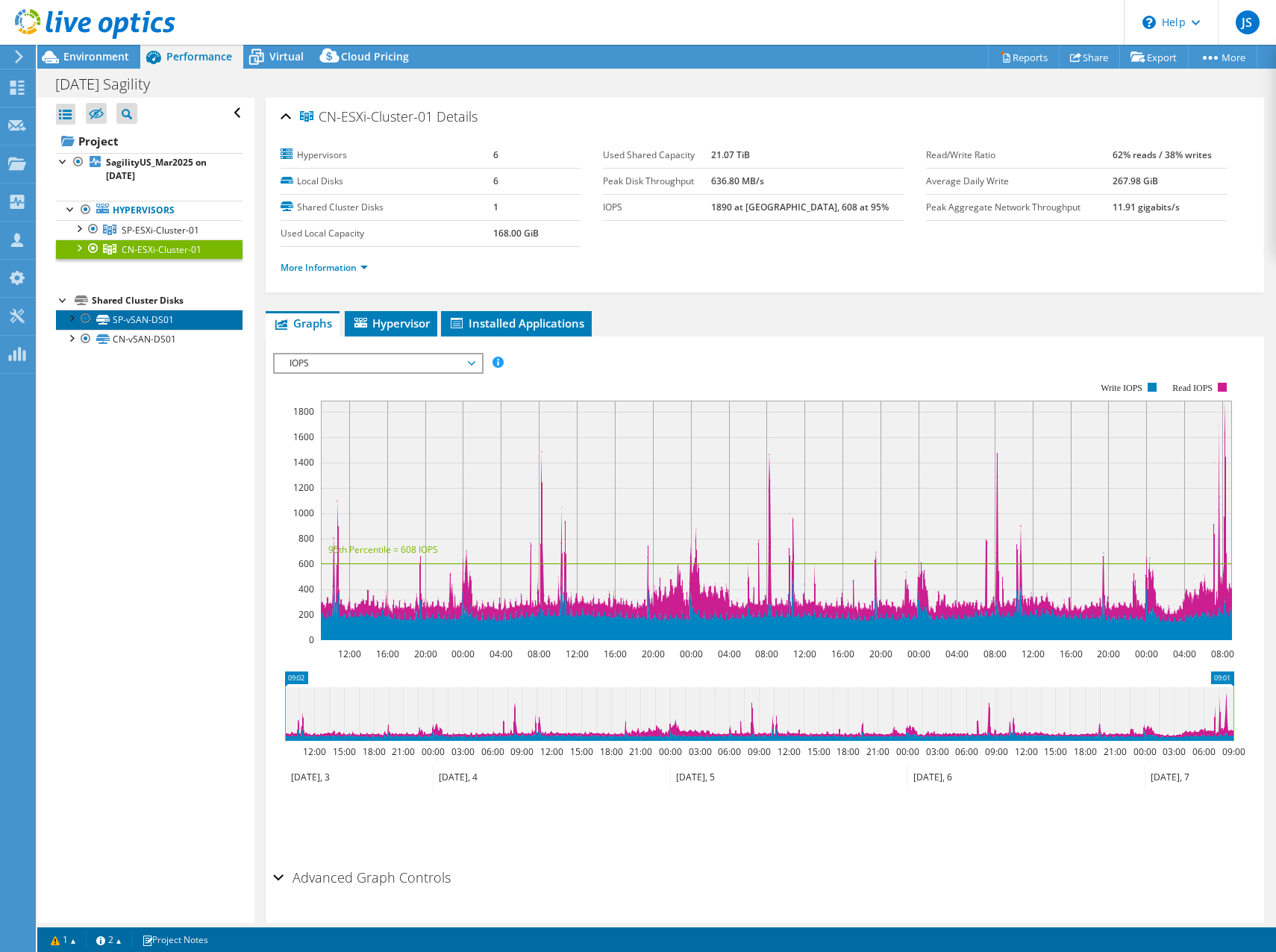
click at [144, 319] on link "SP-vSAN-DS01" at bounding box center [150, 319] width 187 height 19
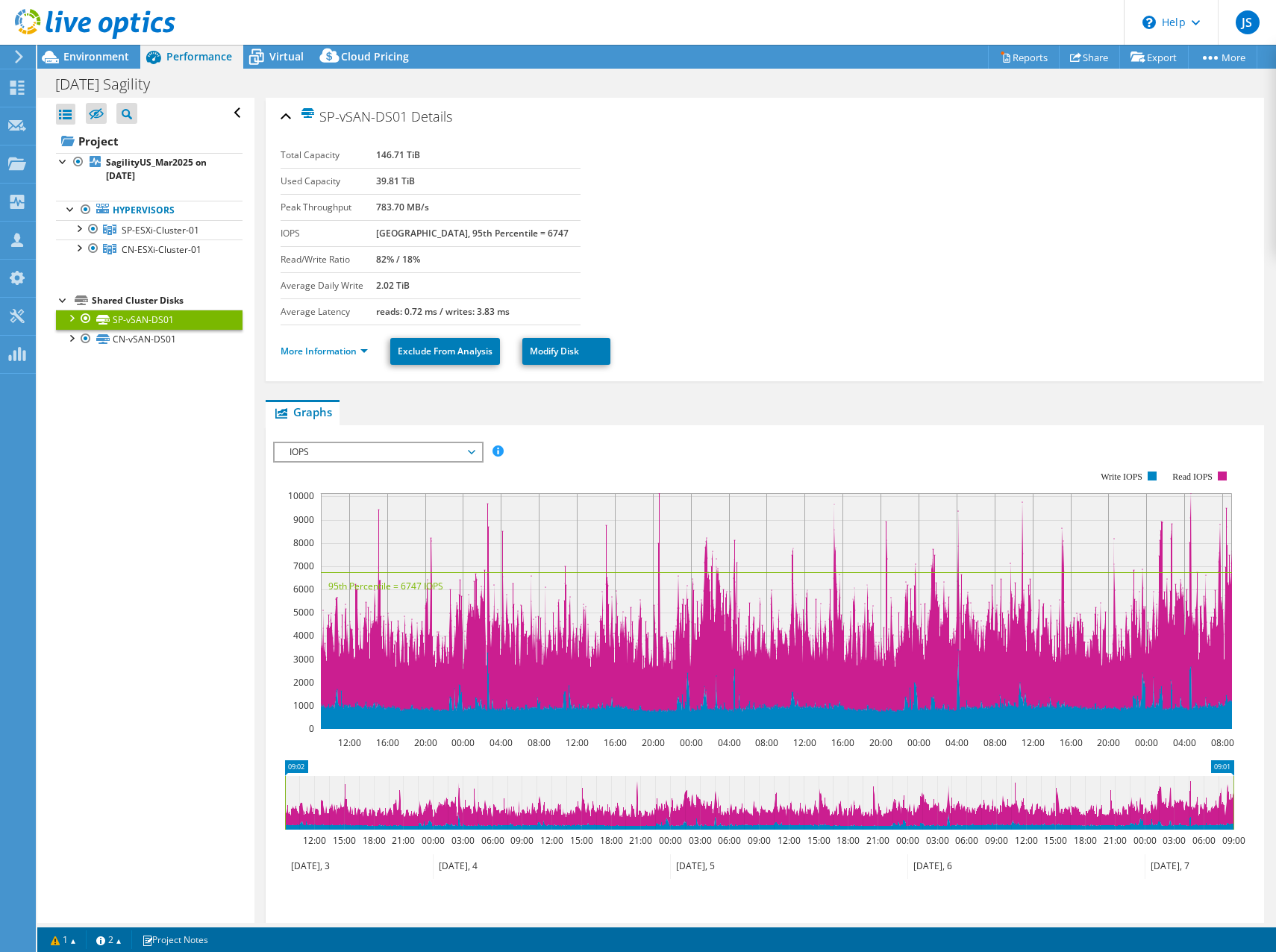
click at [74, 317] on div at bounding box center [70, 316] width 15 height 15
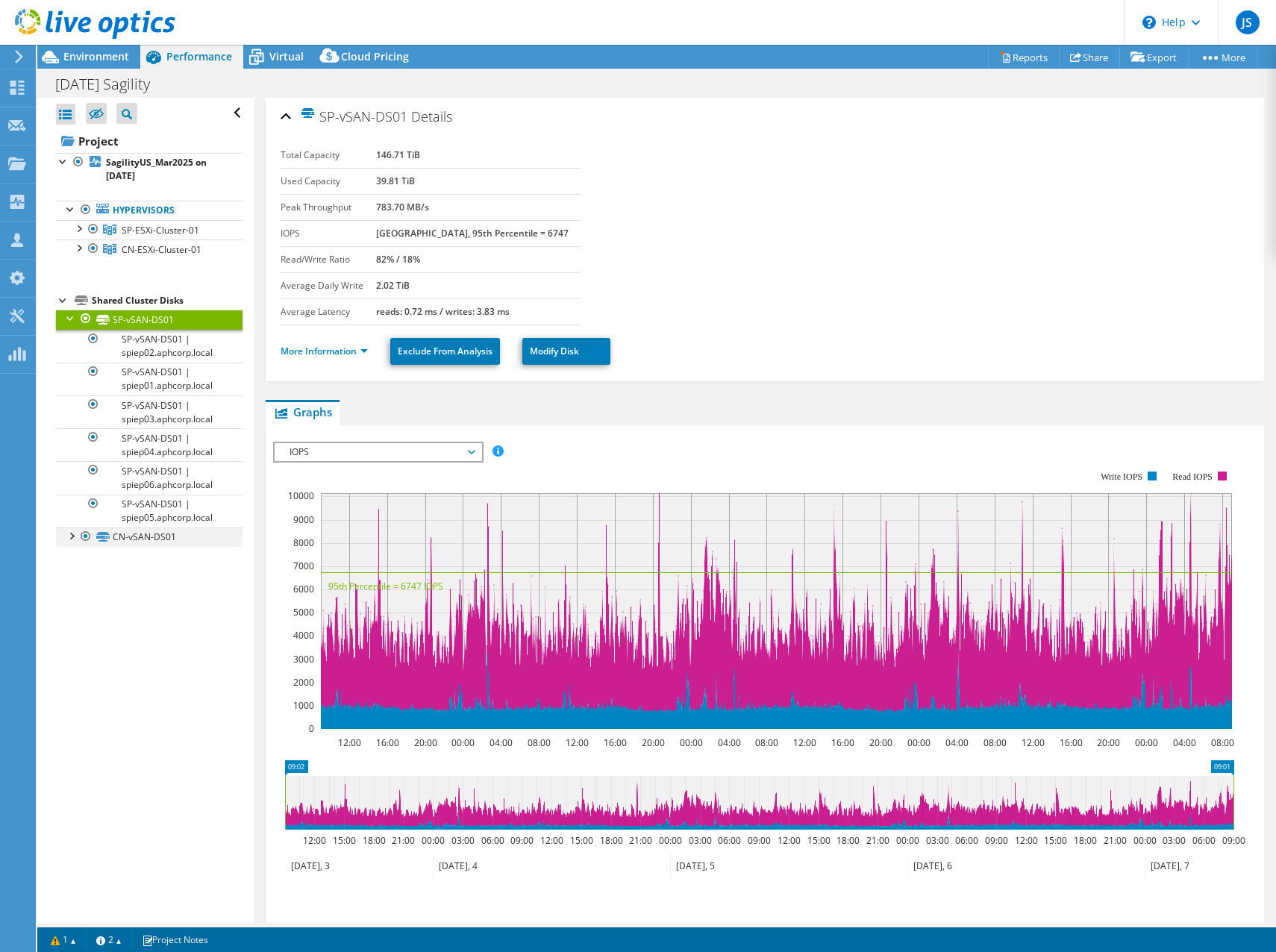
click at [69, 542] on div at bounding box center [70, 534] width 15 height 15
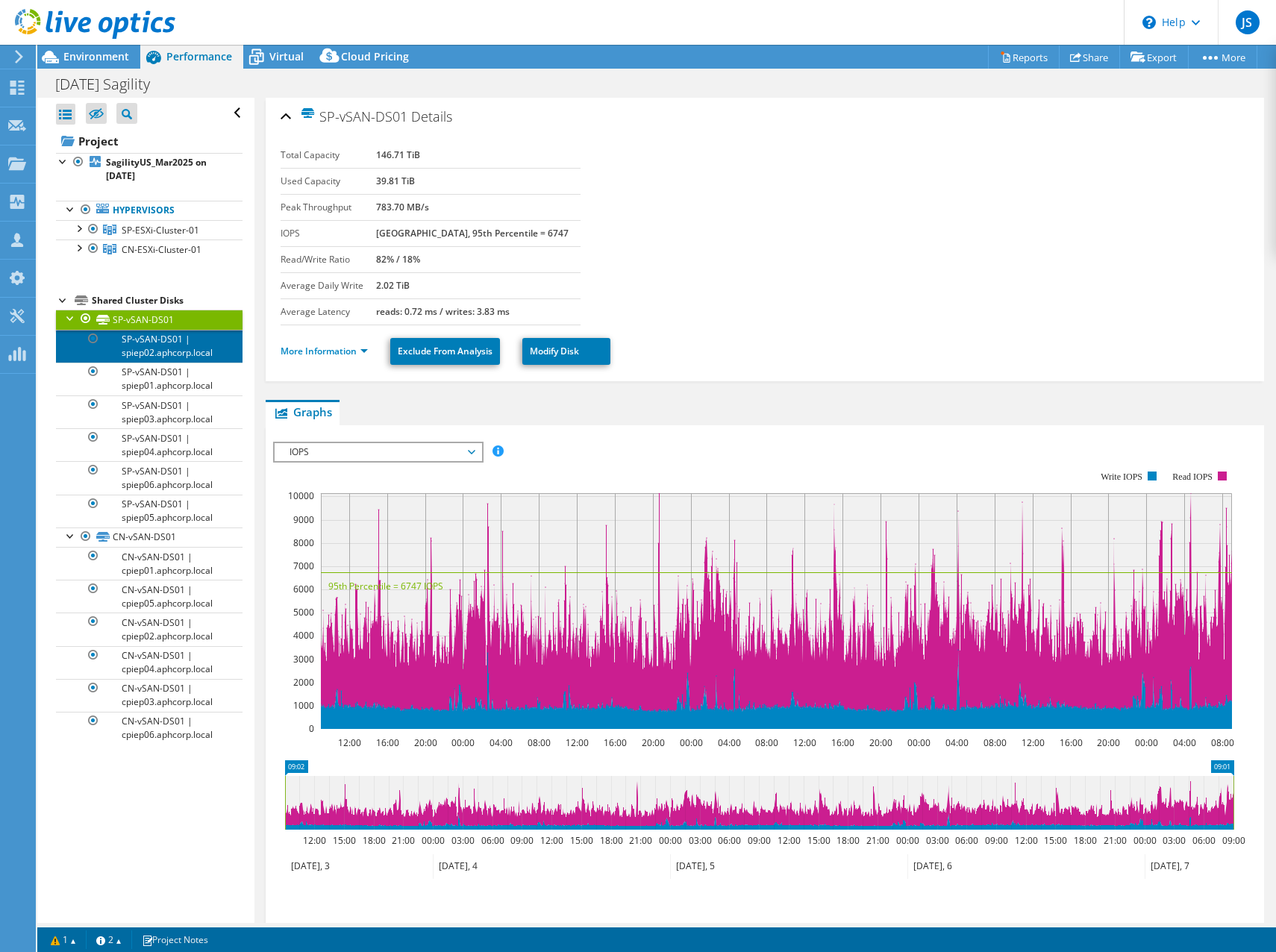
click at [129, 351] on link "SP-vSAN-DS01 | spiep02.aphcorp.local" at bounding box center [150, 346] width 187 height 33
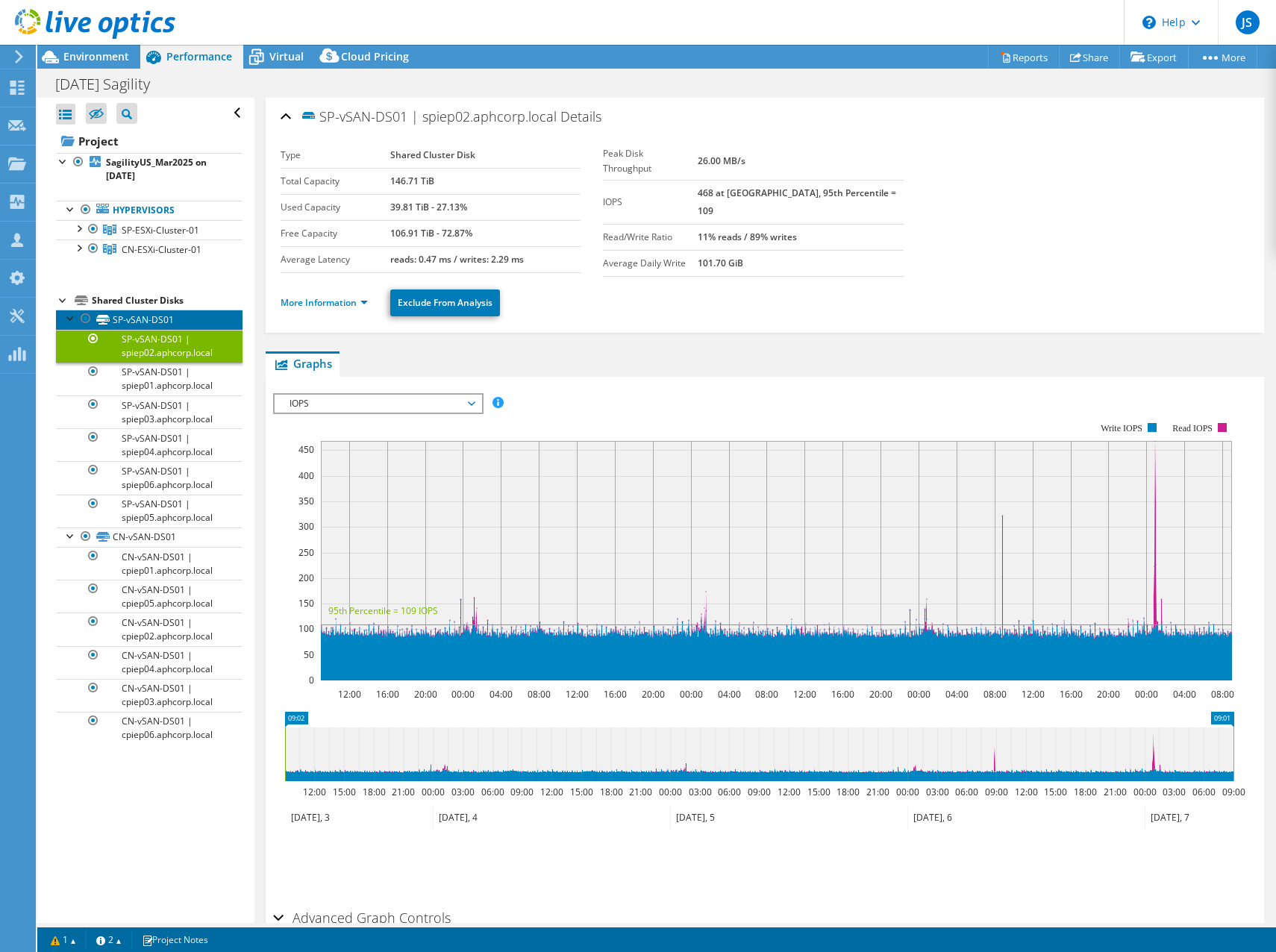
click at [143, 322] on link "SP-vSAN-DS01" at bounding box center [150, 319] width 187 height 19
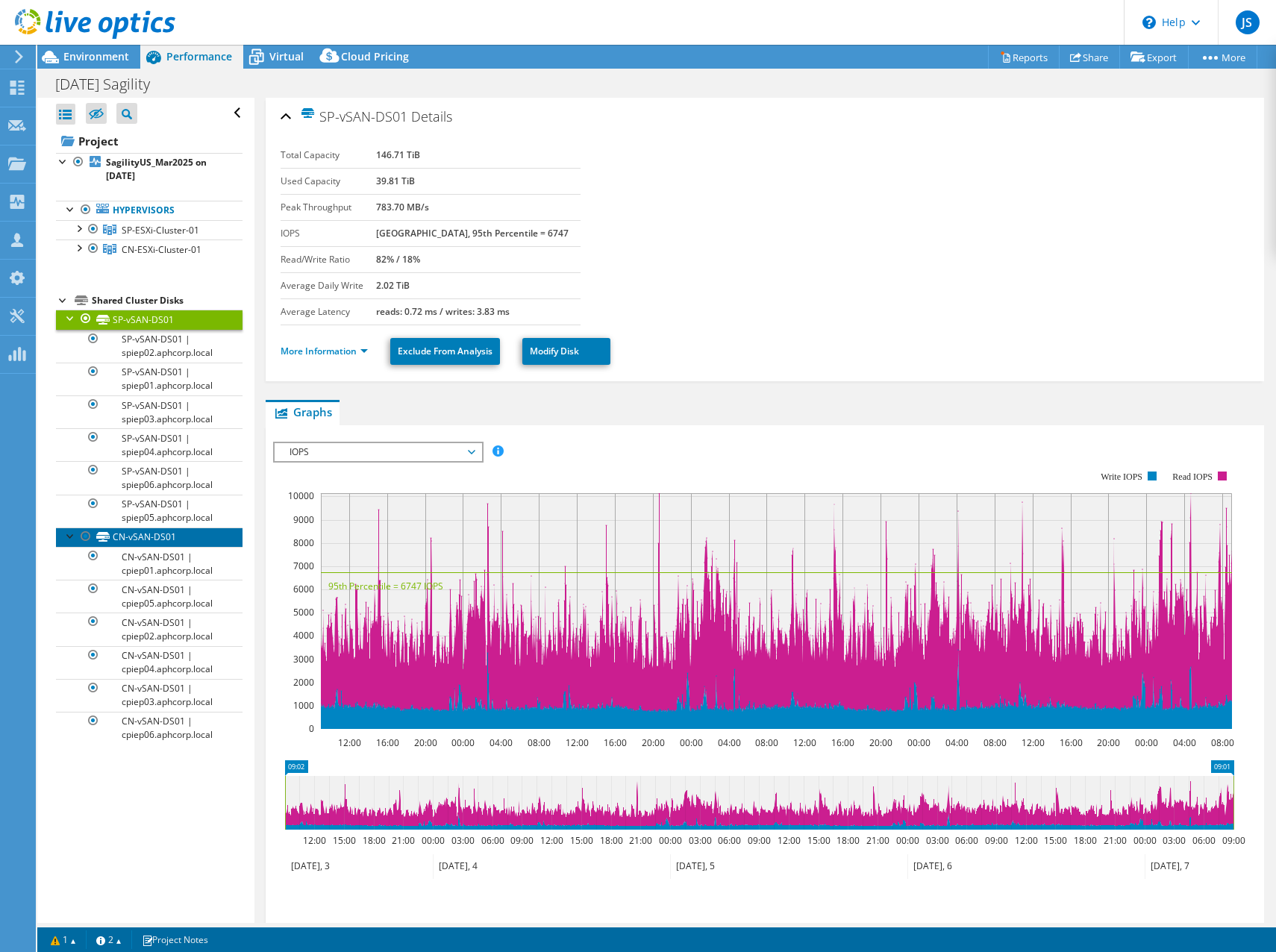
click at [118, 540] on link "CN-vSAN-DS01" at bounding box center [150, 537] width 187 height 19
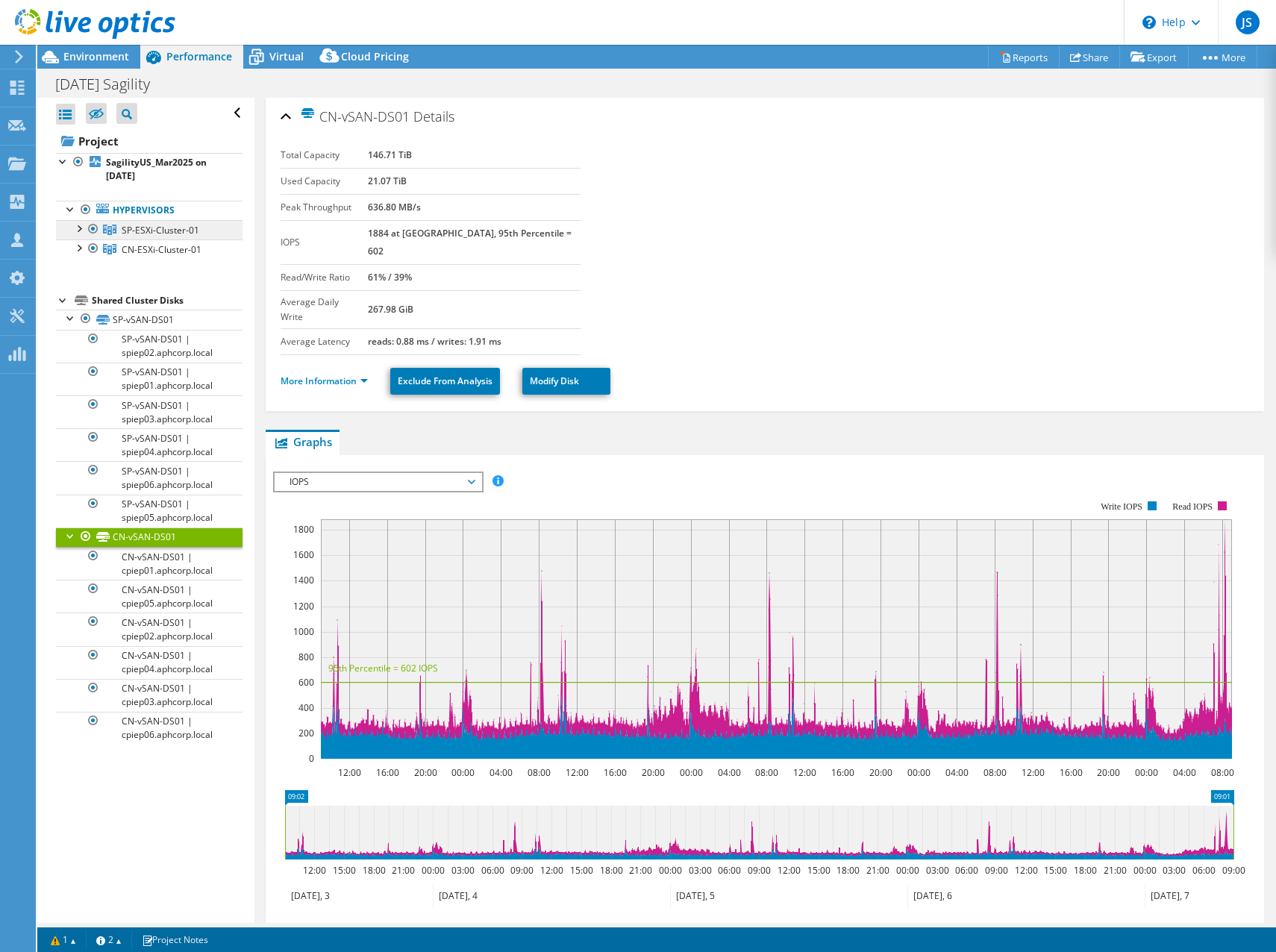
click at [155, 231] on span "SP-ESXi-Cluster-01" at bounding box center [160, 229] width 78 height 13
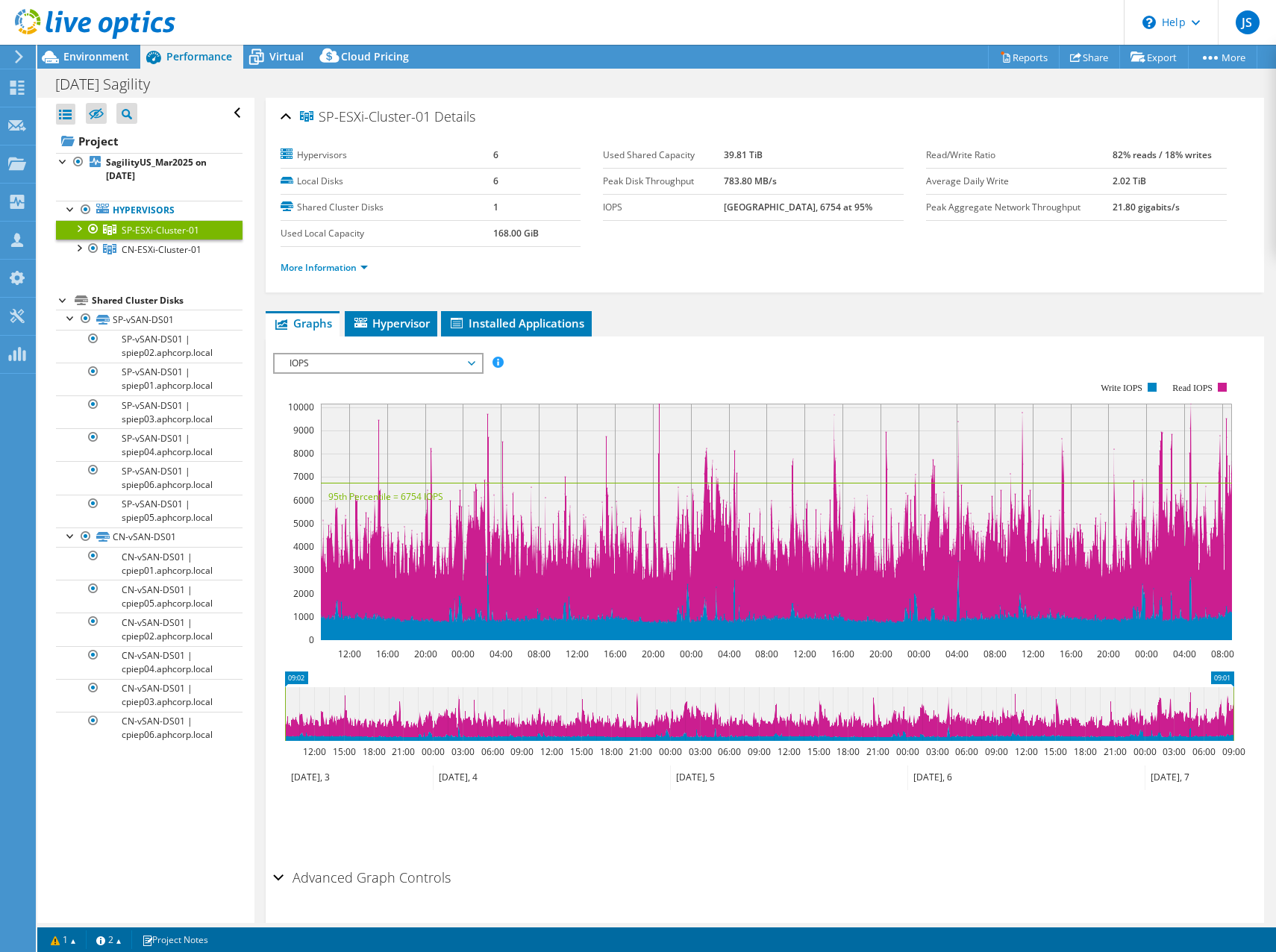
click at [78, 231] on div at bounding box center [78, 227] width 15 height 15
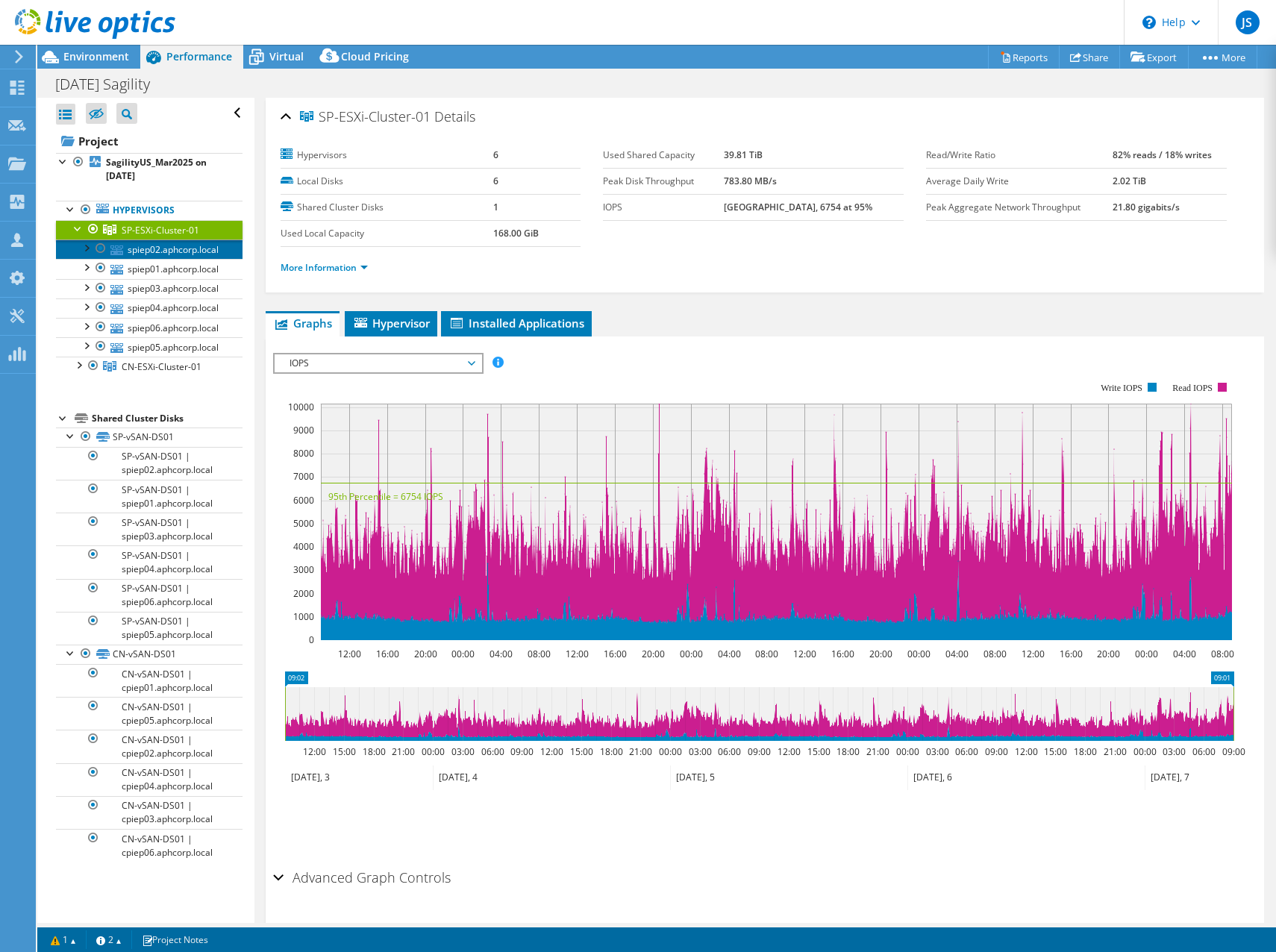
click at [130, 248] on link "spiep02.aphcorp.local" at bounding box center [150, 249] width 187 height 19
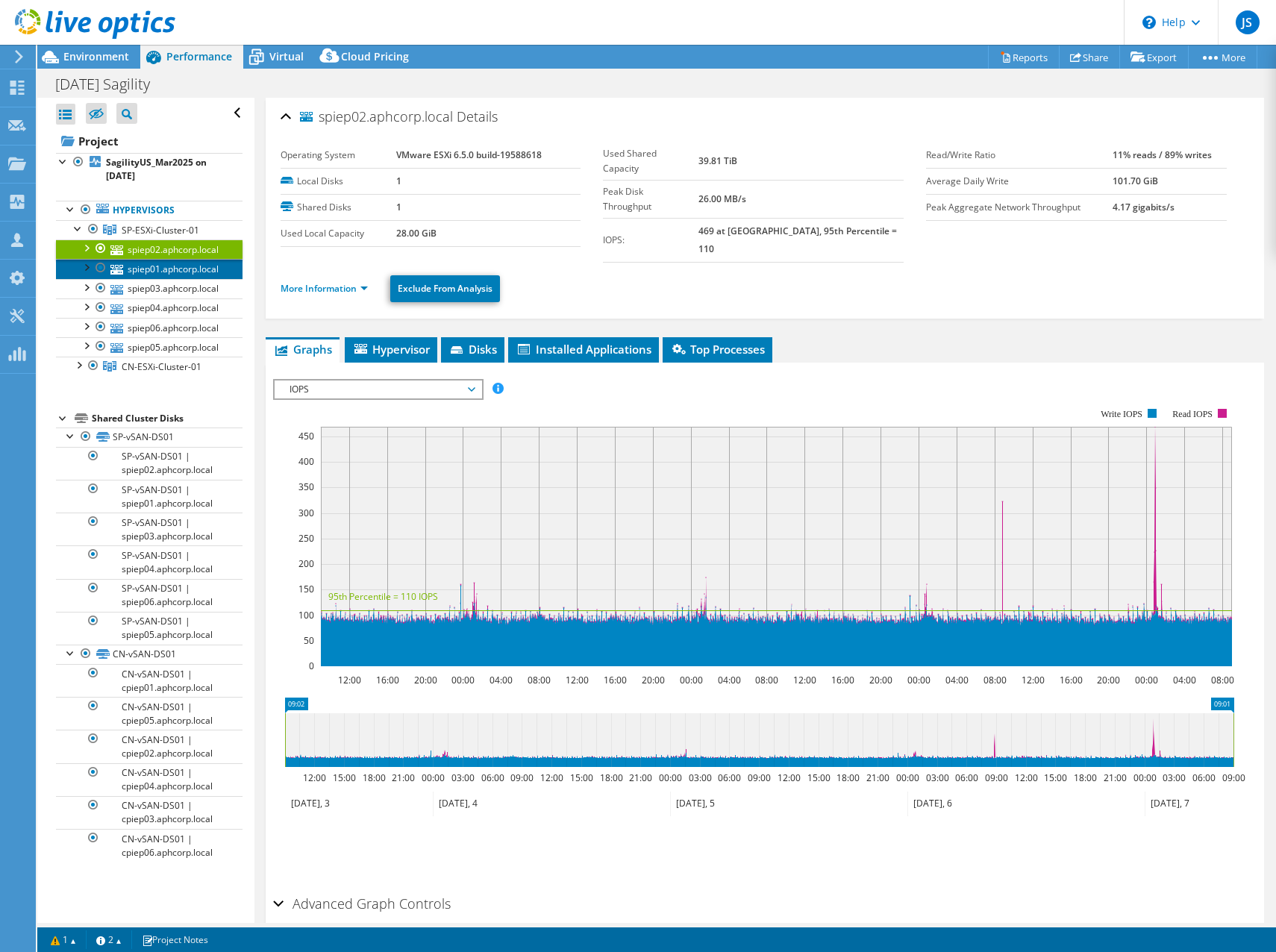
click at [171, 274] on link "spiep01.aphcorp.local" at bounding box center [150, 268] width 187 height 19
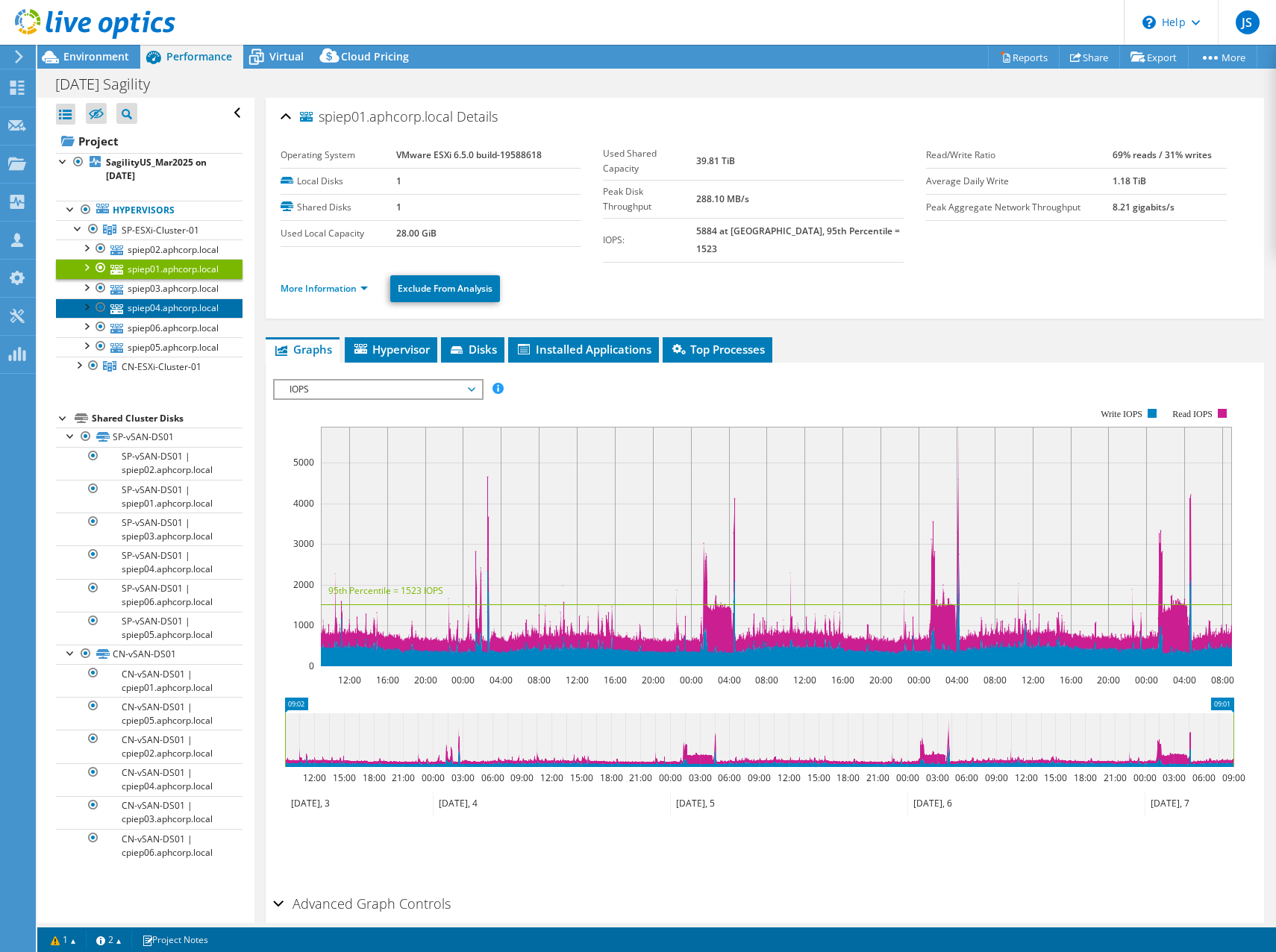
click at [168, 306] on link "spiep04.aphcorp.local" at bounding box center [150, 308] width 187 height 19
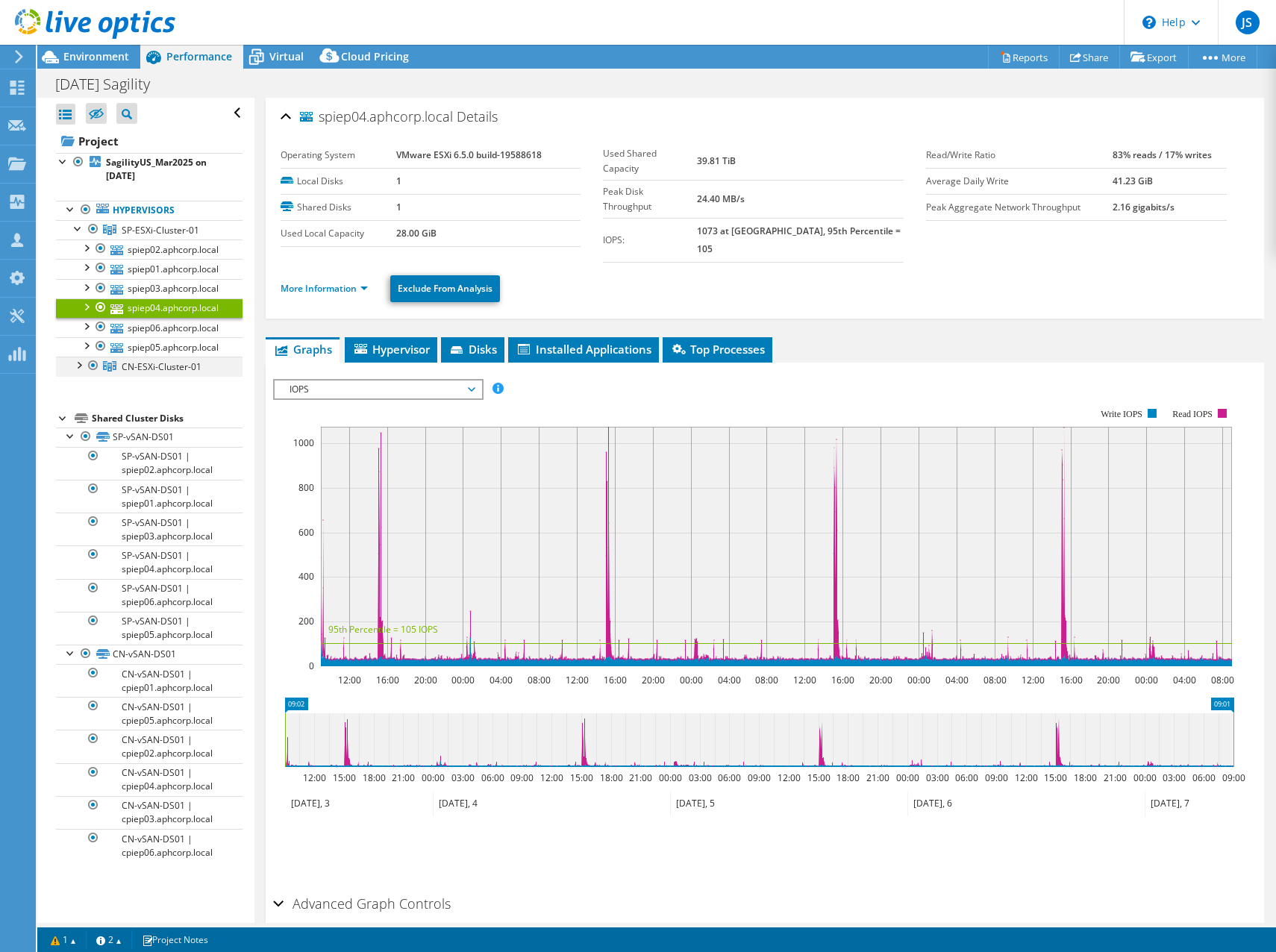
click at [82, 367] on div at bounding box center [78, 364] width 15 height 15
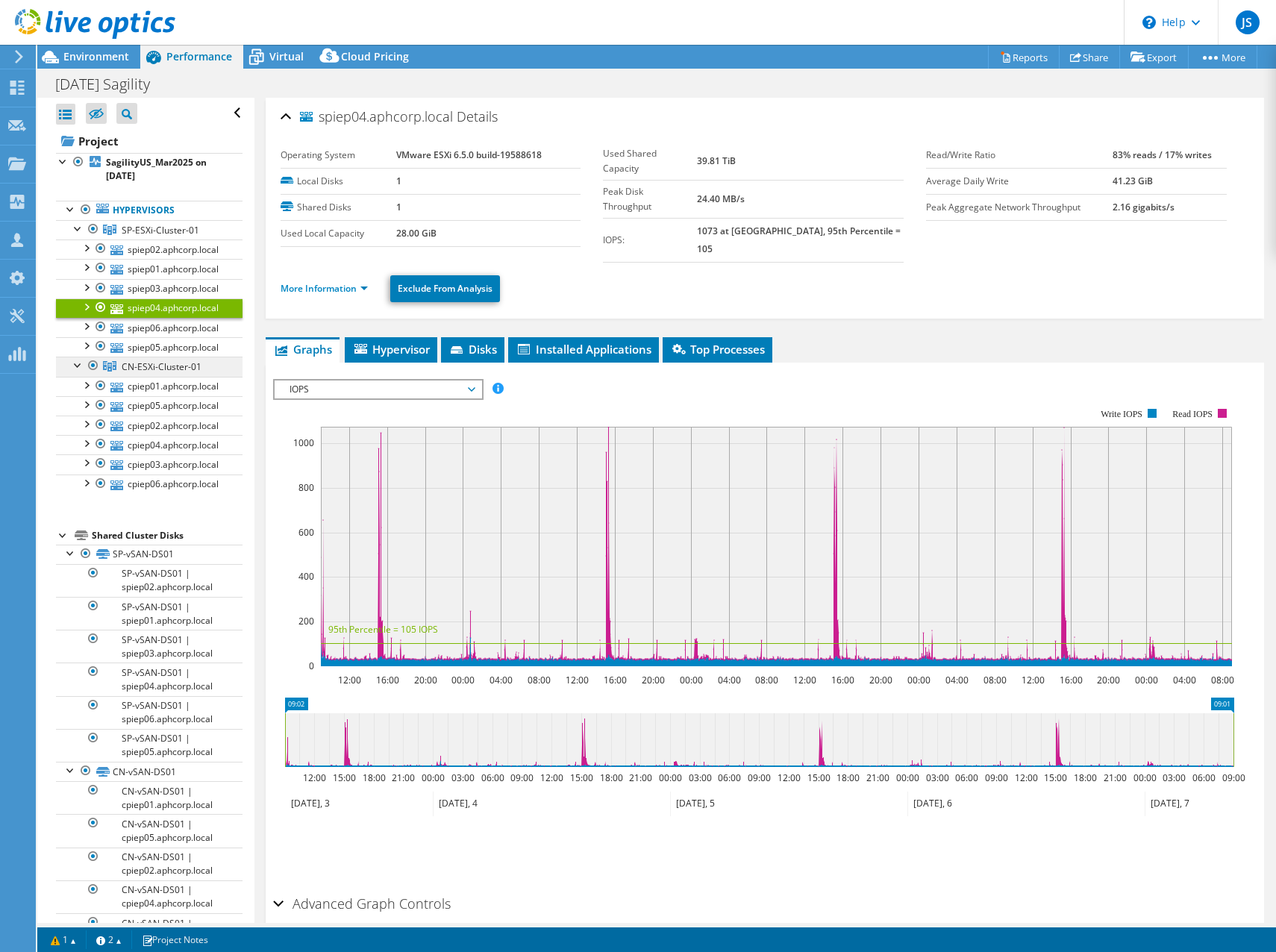
click at [134, 236] on span "CN-ESXi-Cluster-01" at bounding box center [160, 229] width 78 height 13
